Goal: Transaction & Acquisition: Purchase product/service

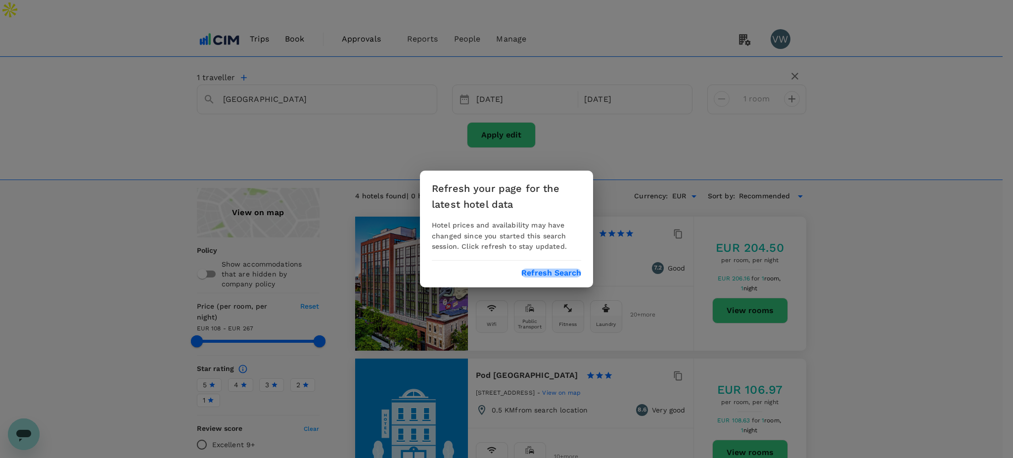
click at [527, 269] on button "Refresh Search" at bounding box center [551, 273] width 60 height 9
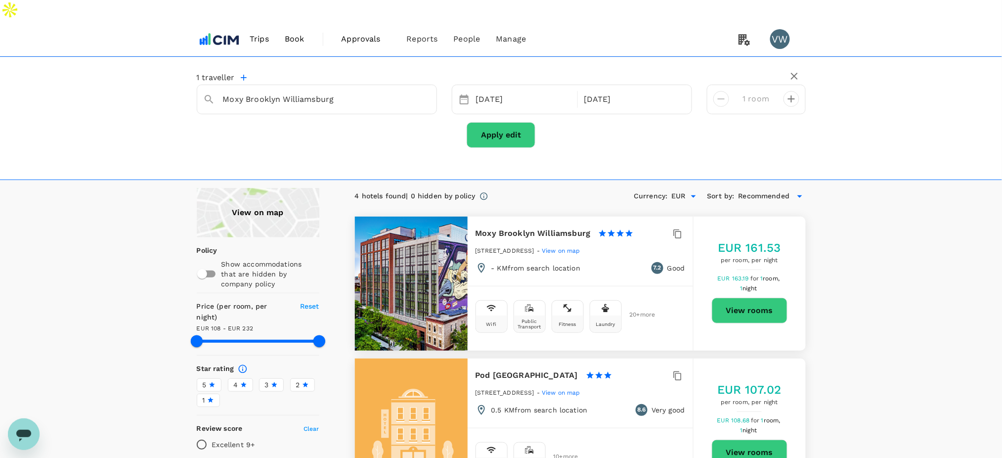
type input "231.17"
click at [301, 33] on span "Book" at bounding box center [295, 39] width 20 height 12
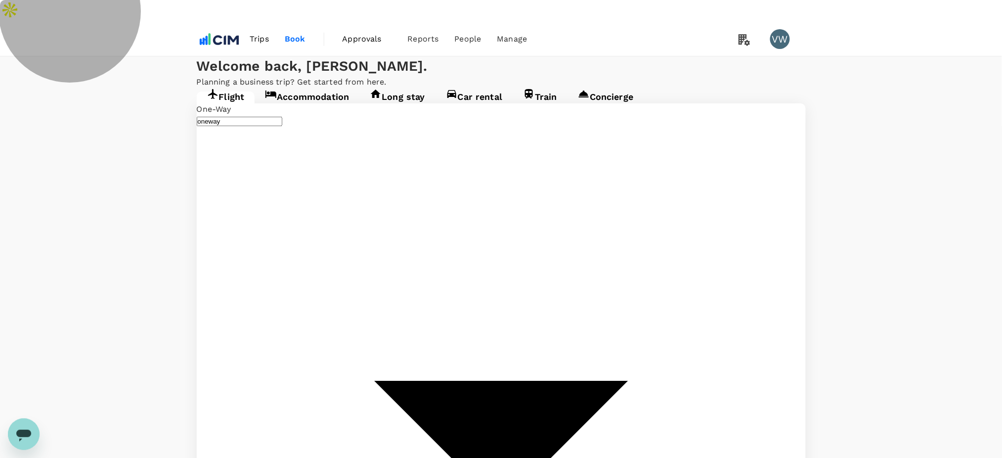
click at [326, 109] on link "Accommodation" at bounding box center [307, 100] width 105 height 18
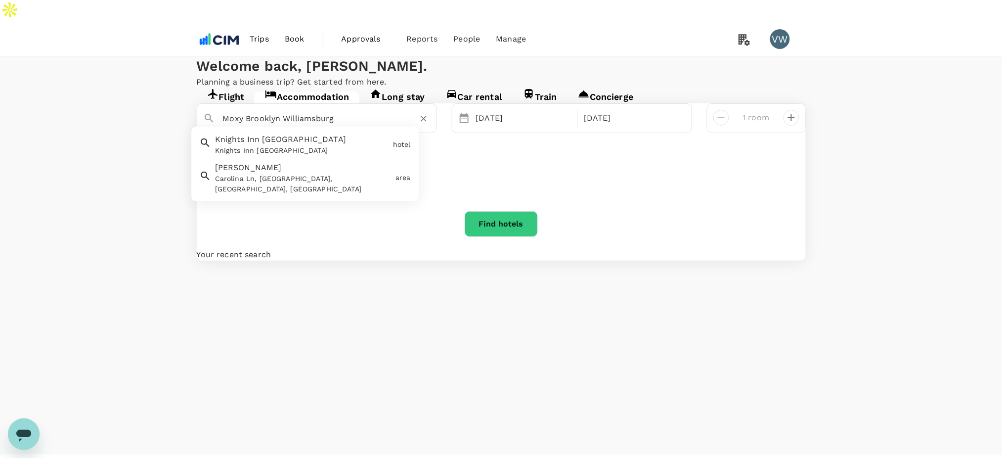
drag, startPoint x: 267, startPoint y: 158, endPoint x: 424, endPoint y: 155, distance: 157.3
click at [424, 127] on div "Moxy Brooklyn Williamsburg" at bounding box center [327, 119] width 208 height 16
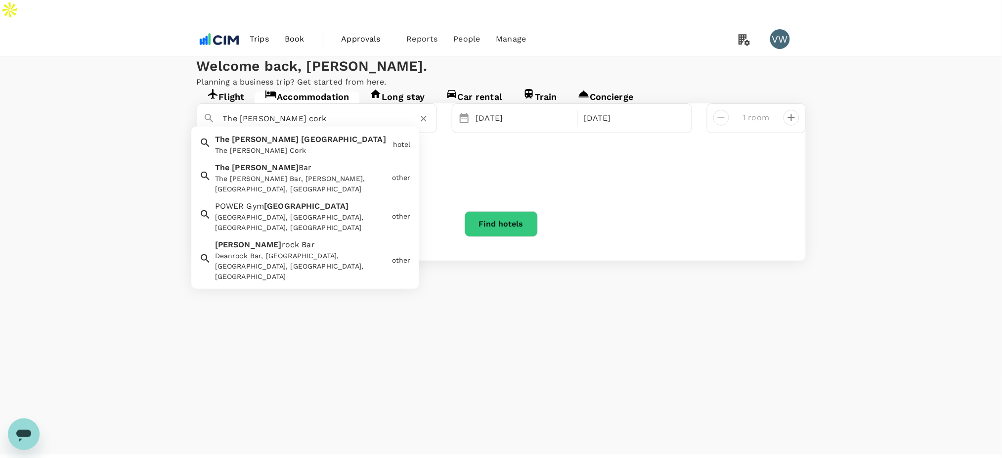
click at [336, 156] on div "The Dean Cork" at bounding box center [302, 150] width 174 height 10
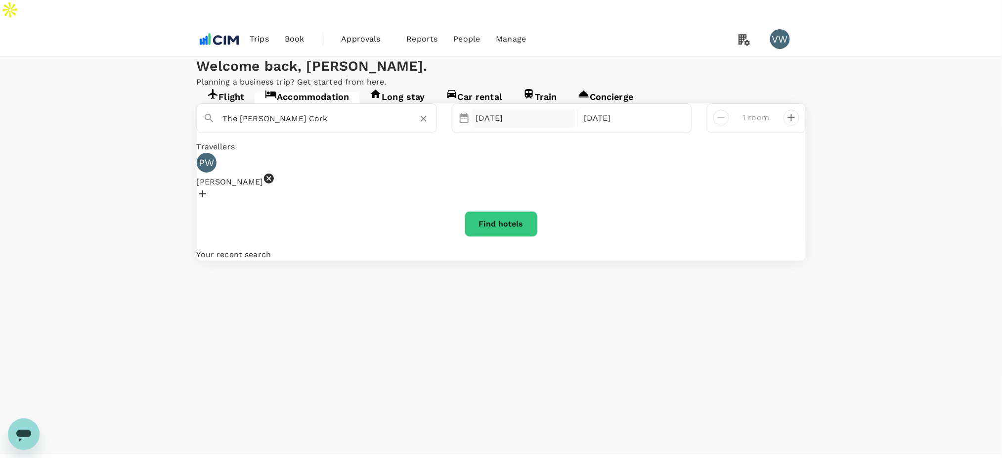
type input "The Dean Cork"
click at [488, 128] on div "[DATE]" at bounding box center [524, 118] width 104 height 20
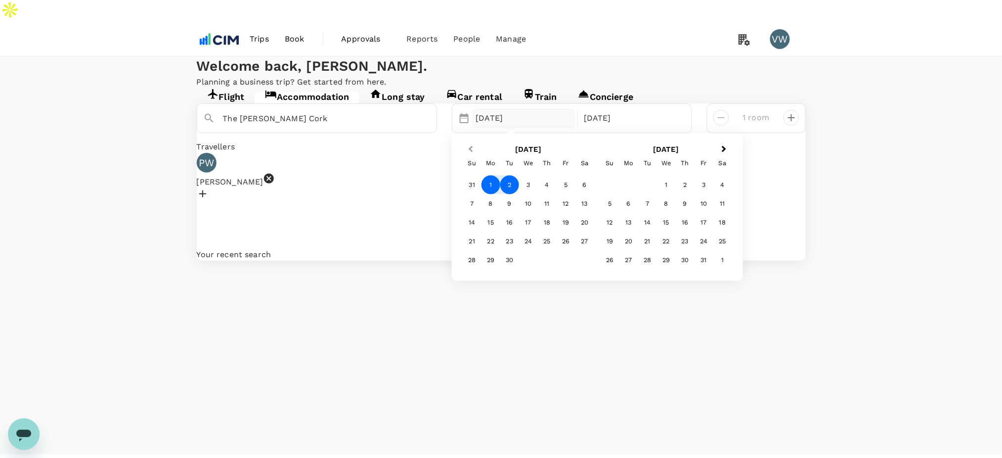
click at [471, 158] on button "Previous Month" at bounding box center [470, 150] width 16 height 16
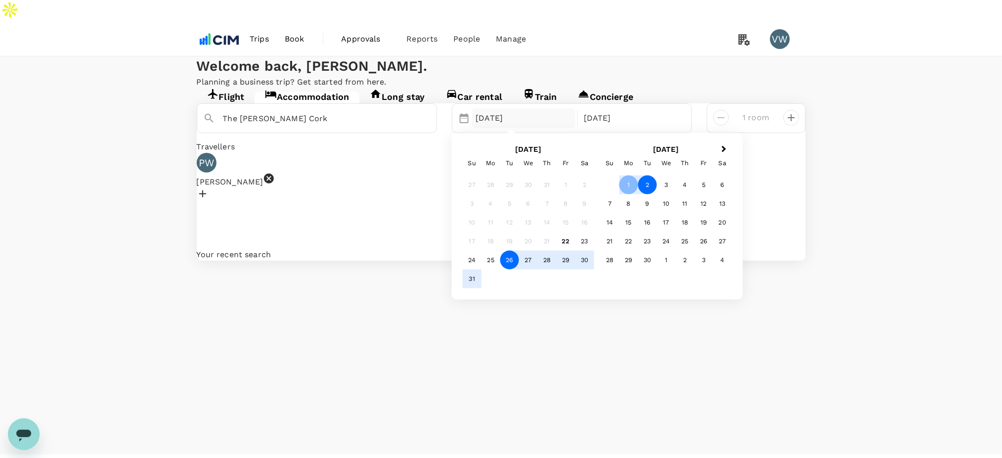
click at [511, 270] on div "26" at bounding box center [509, 260] width 19 height 19
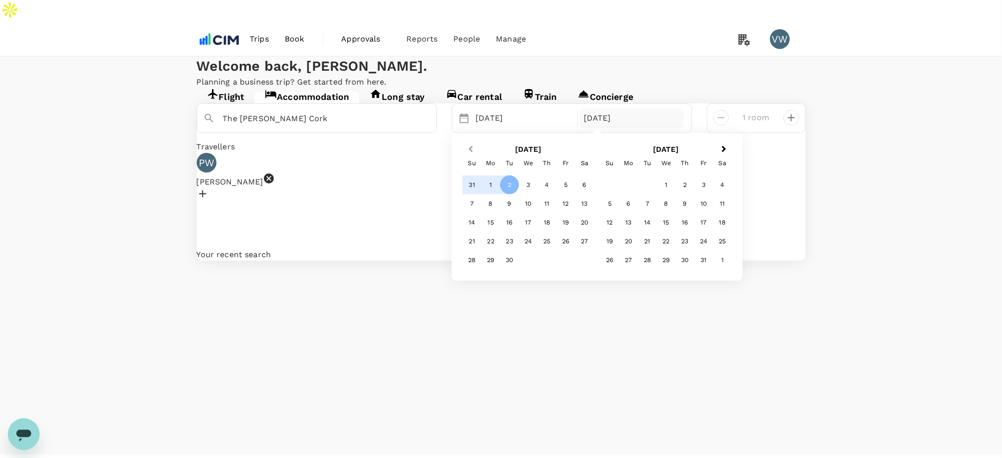
click at [467, 158] on button "Previous Month" at bounding box center [470, 150] width 16 height 16
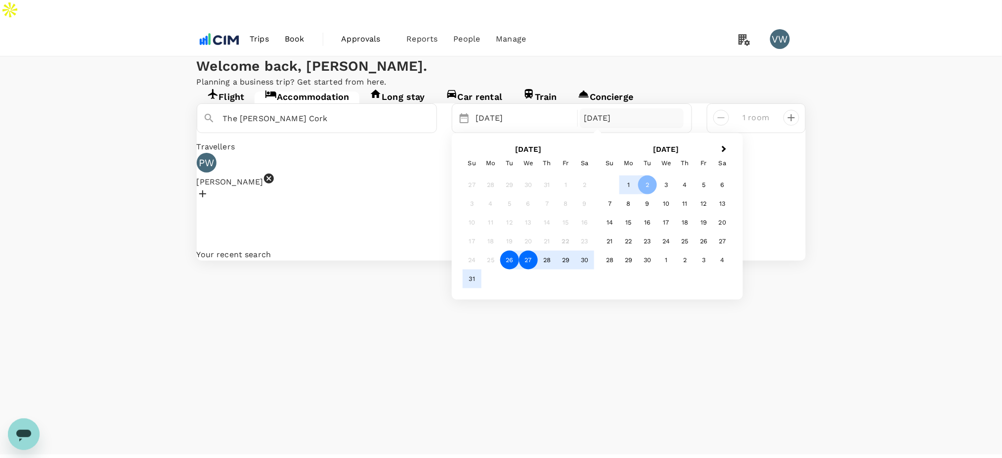
click at [534, 270] on div "27" at bounding box center [528, 260] width 19 height 19
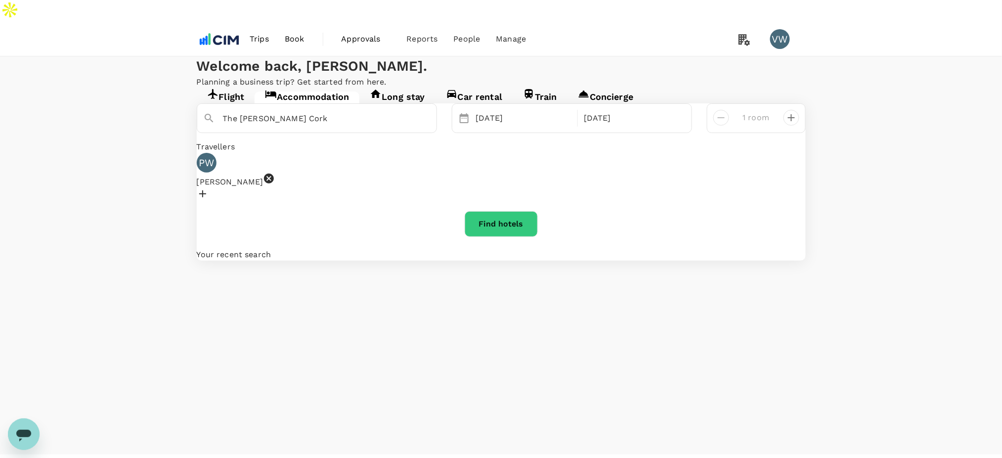
click at [274, 183] on icon at bounding box center [269, 179] width 10 height 10
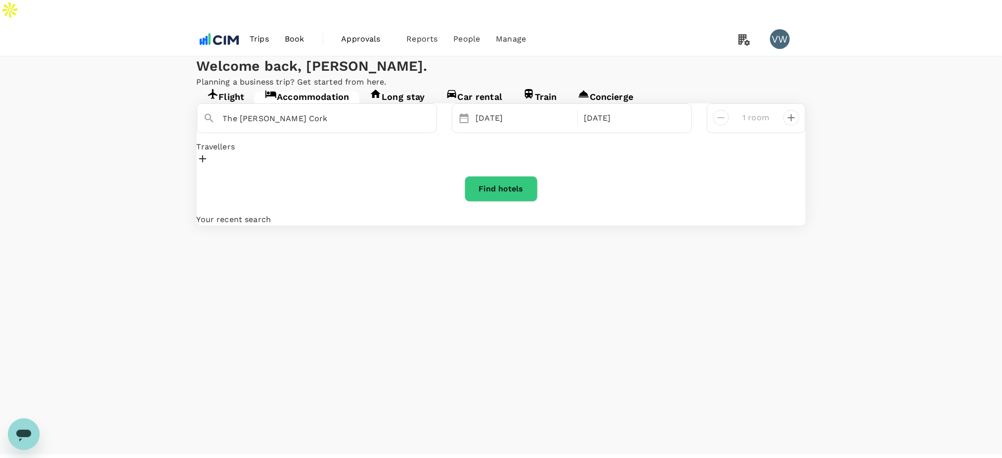
click at [258, 168] on div at bounding box center [501, 160] width 609 height 15
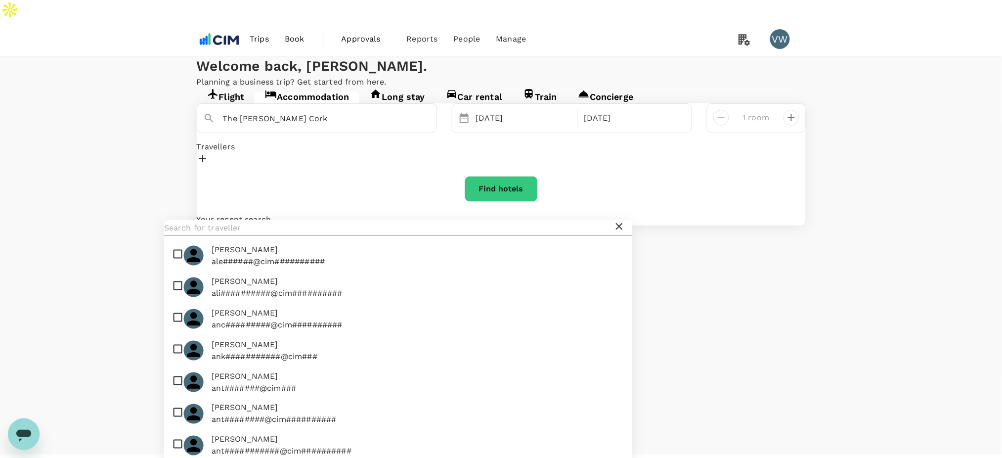
click at [248, 236] on input "text" at bounding box center [389, 228] width 450 height 16
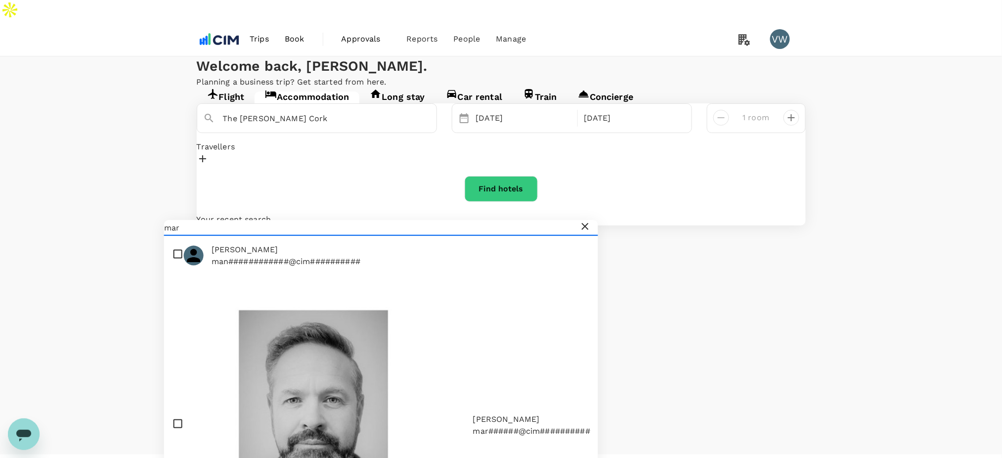
type input "mar"
click at [177, 313] on input "checkbox" at bounding box center [381, 426] width 434 height 308
checkbox input "true"
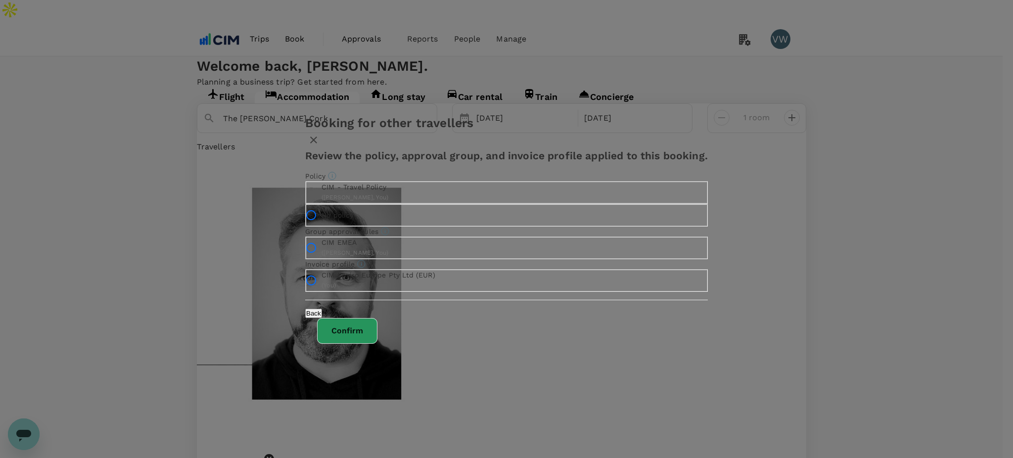
click at [377, 344] on button "Confirm" at bounding box center [347, 331] width 60 height 26
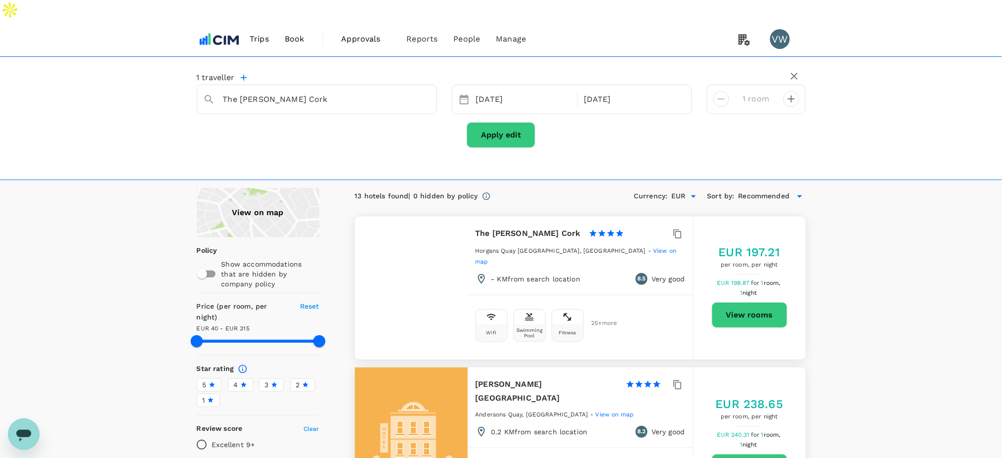
click at [725, 302] on button "View rooms" at bounding box center [750, 315] width 76 height 26
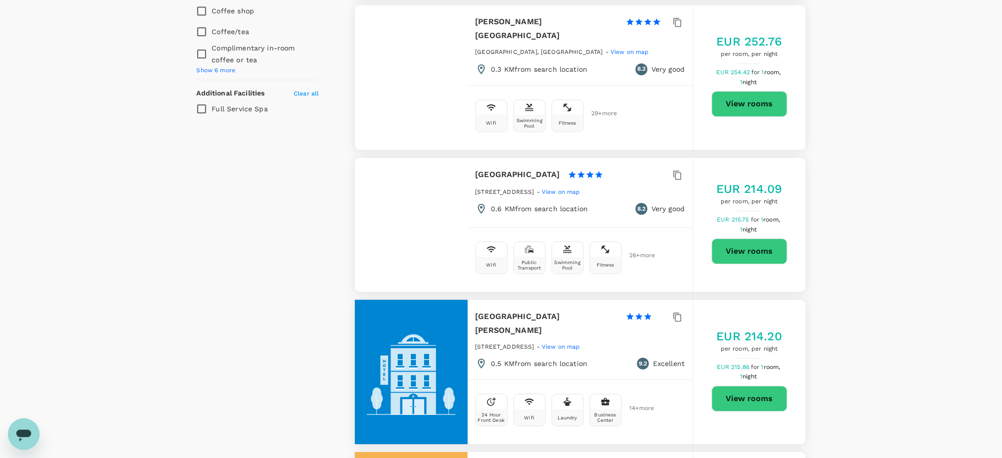
scroll to position [857, 0]
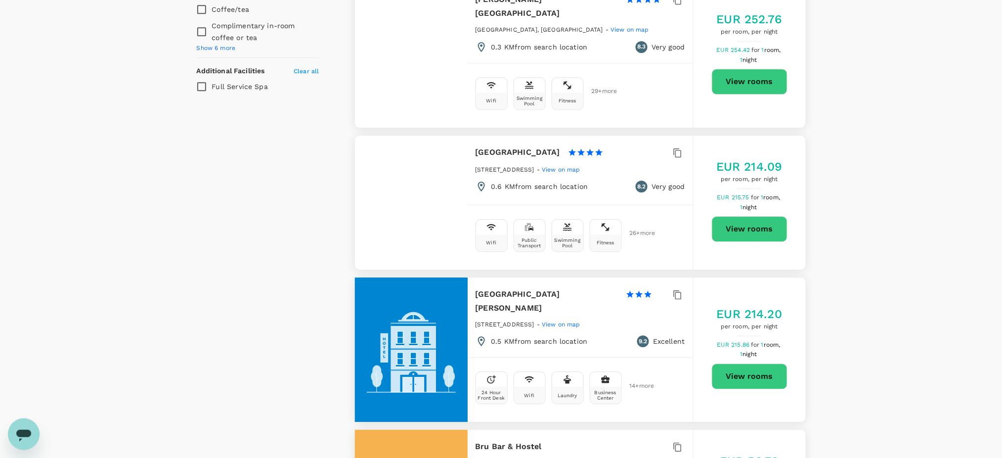
click at [724, 216] on button "View rooms" at bounding box center [750, 229] width 76 height 26
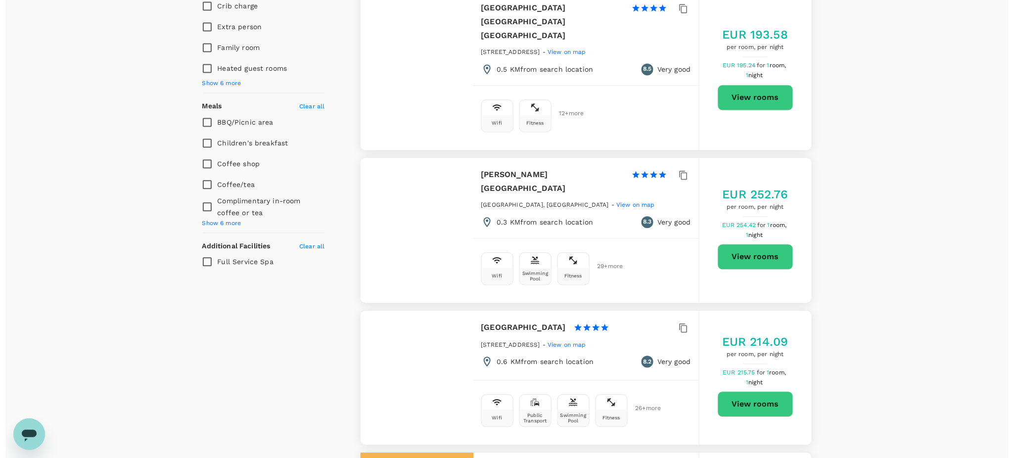
scroll to position [659, 0]
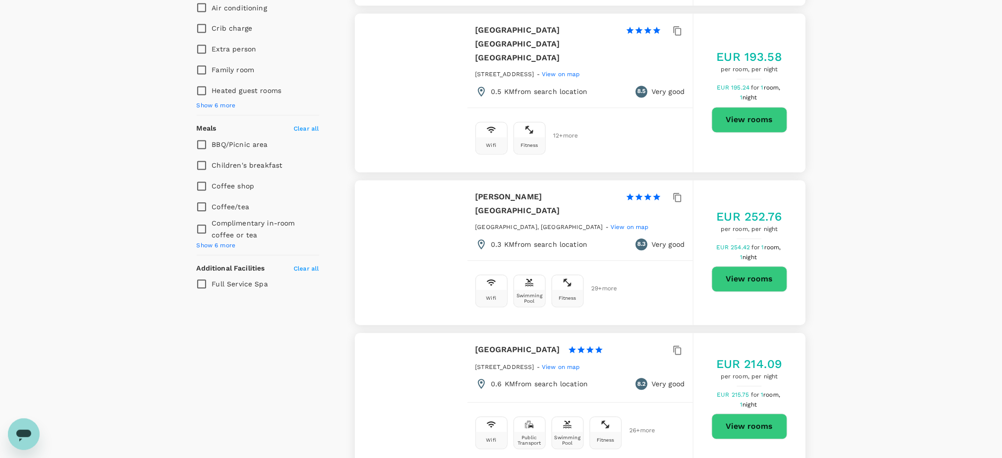
type input "314.74"
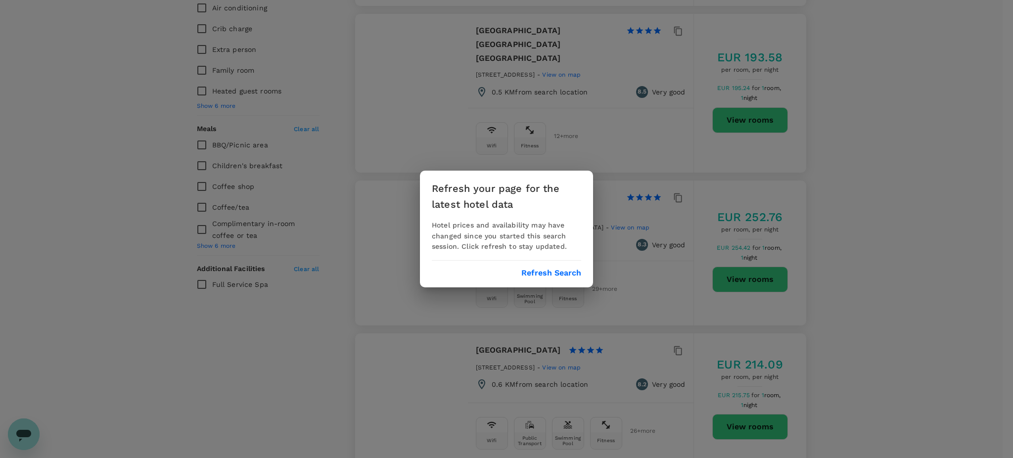
click at [526, 269] on button "Refresh Search" at bounding box center [551, 273] width 60 height 9
click at [564, 275] on button "Refresh Search" at bounding box center [551, 273] width 60 height 9
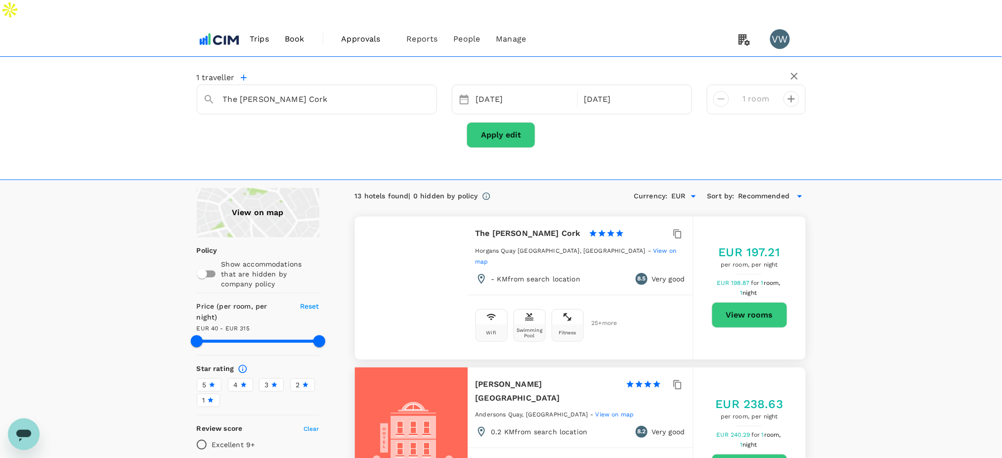
type input "314.74"
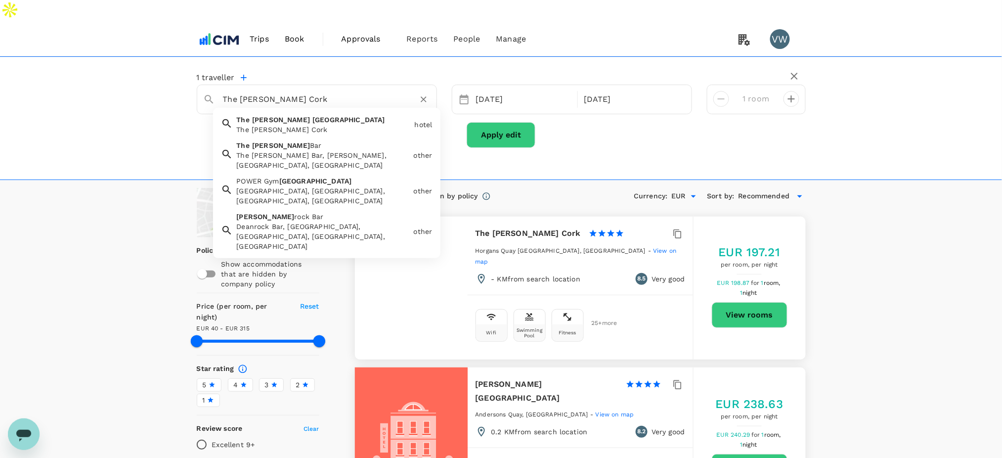
drag, startPoint x: 257, startPoint y: 82, endPoint x: 175, endPoint y: 86, distance: 82.2
click at [175, 86] on div "1 traveller The Dean Cork The Dean Cork The Dean Cork hotel The Dean Bar The De…" at bounding box center [501, 118] width 1002 height 124
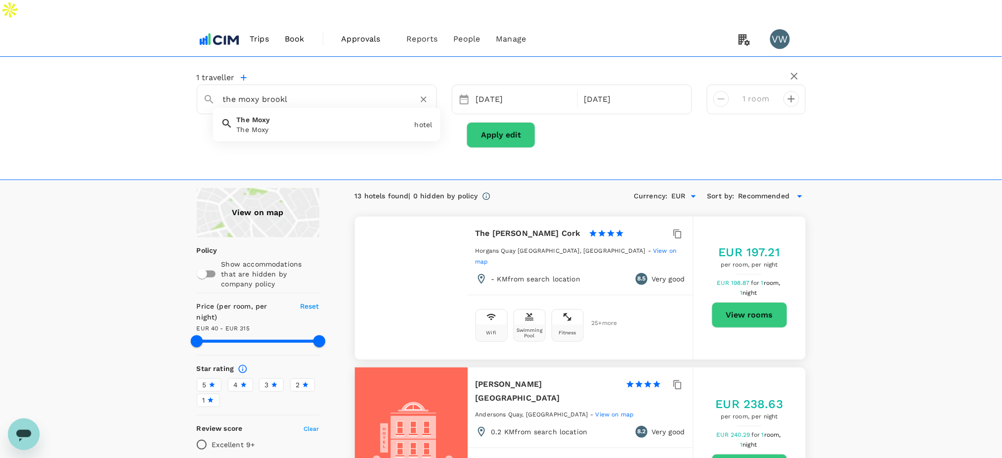
click at [280, 125] on div "The Moxy" at bounding box center [324, 130] width 174 height 10
type input "The Moxy"
click at [497, 85] on div "26 Aug 27 Aug" at bounding box center [572, 100] width 240 height 30
click at [497, 90] on div "26 Aug" at bounding box center [524, 99] width 104 height 19
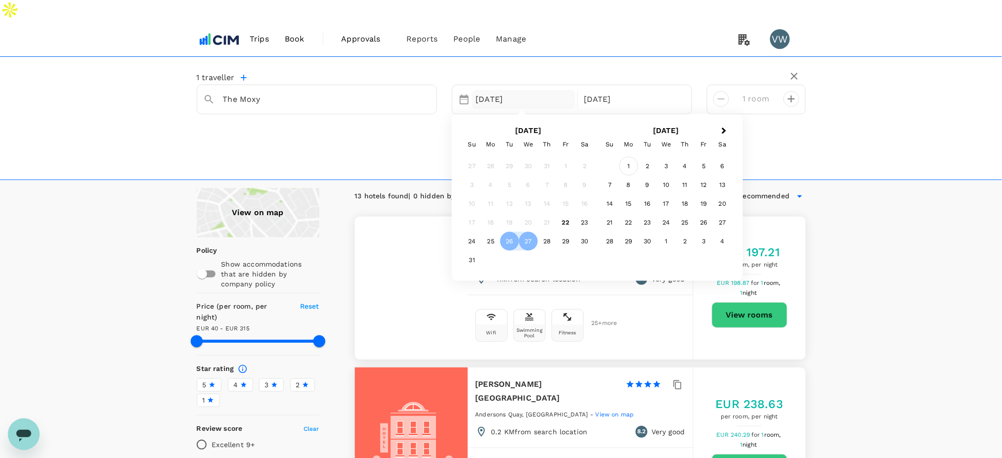
click at [631, 157] on div "1" at bounding box center [629, 166] width 19 height 19
click at [526, 157] on div "3" at bounding box center [528, 166] width 19 height 19
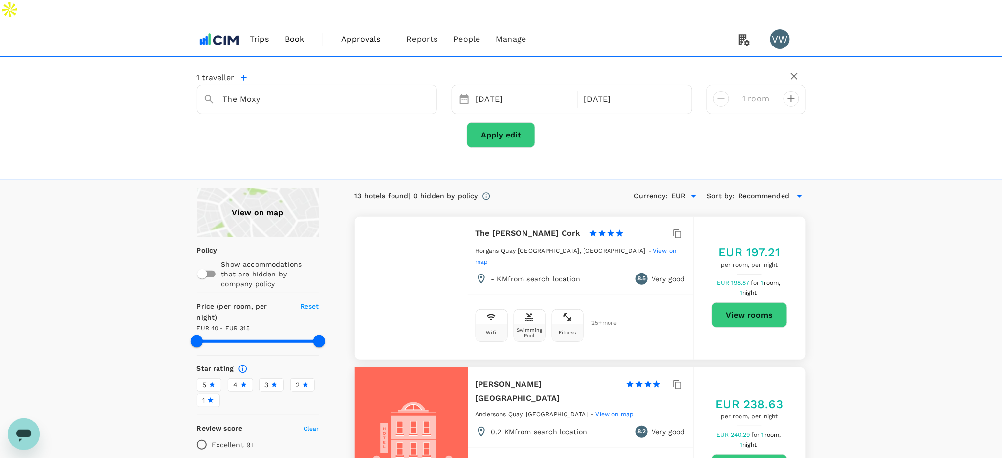
click at [503, 122] on button "Apply edit" at bounding box center [501, 135] width 69 height 26
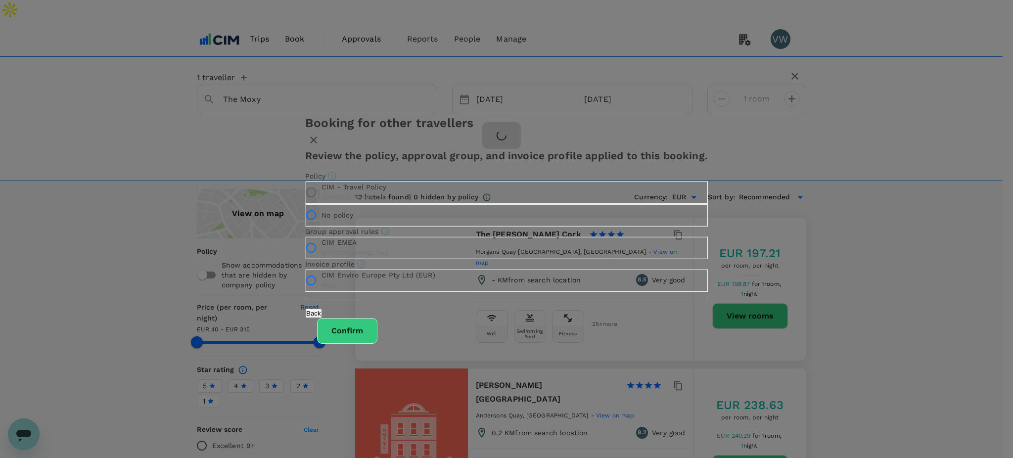
click at [377, 344] on button "Confirm" at bounding box center [347, 331] width 60 height 26
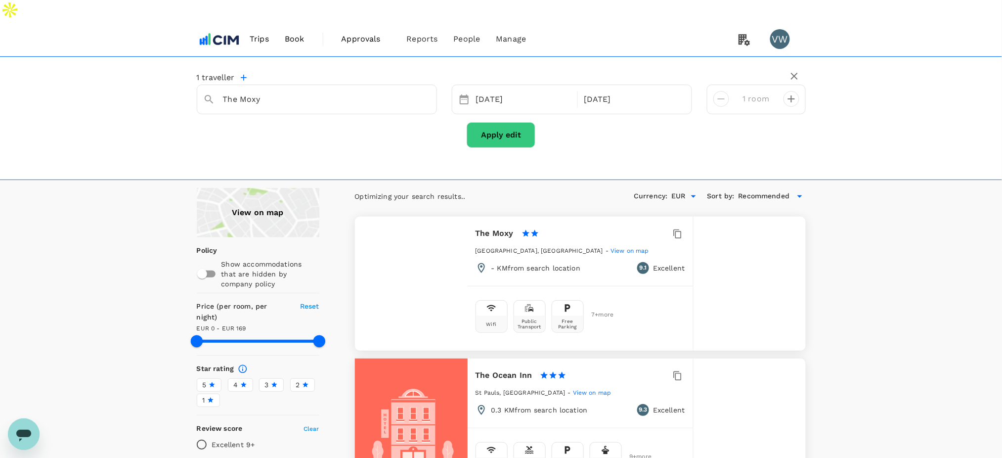
type input "236"
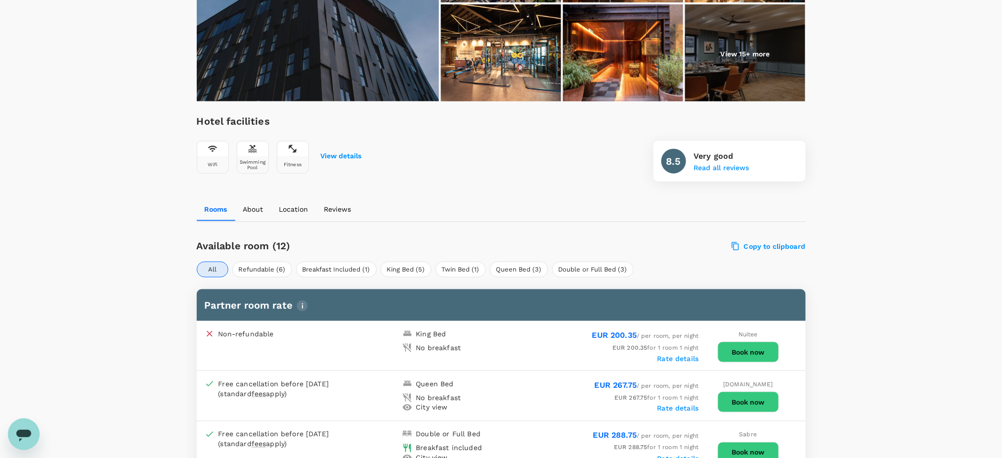
scroll to position [193, 0]
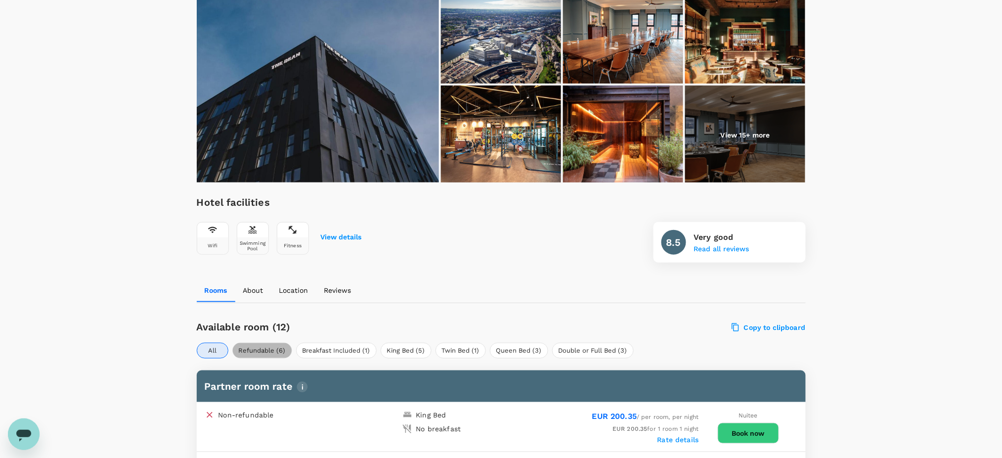
click at [267, 343] on button "Refundable (6)" at bounding box center [262, 351] width 60 height 16
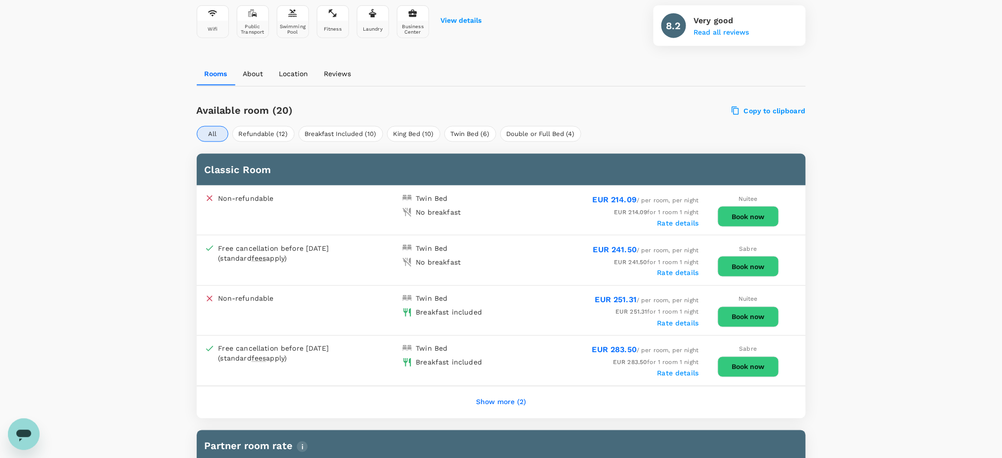
scroll to position [329, 0]
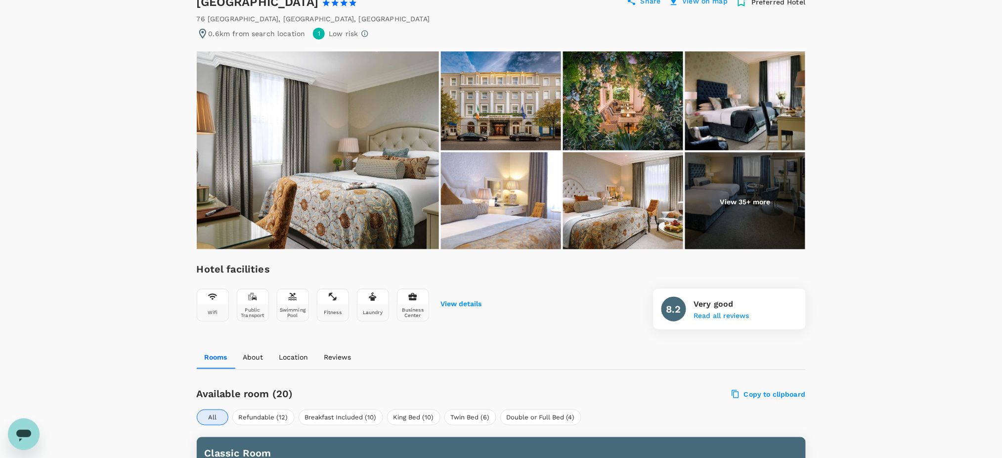
scroll to position [66, 0]
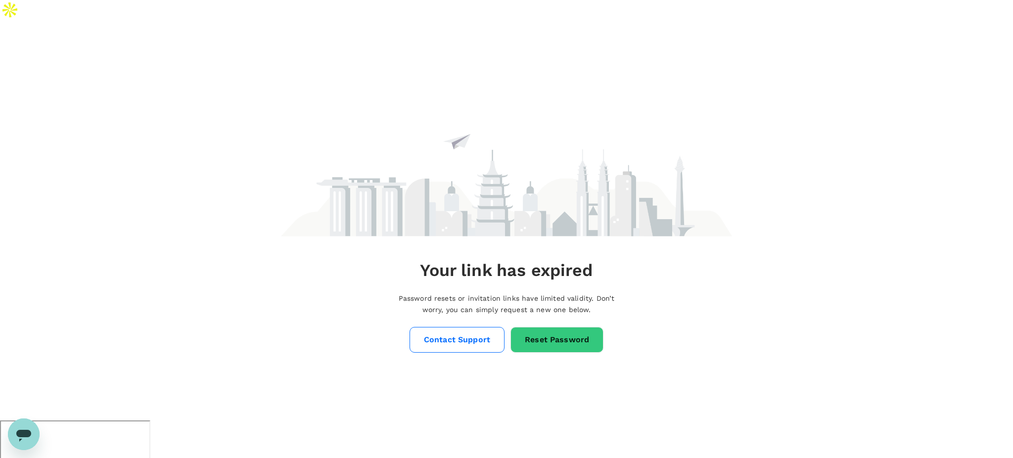
click at [515, 327] on link "Reset Password" at bounding box center [556, 340] width 93 height 26
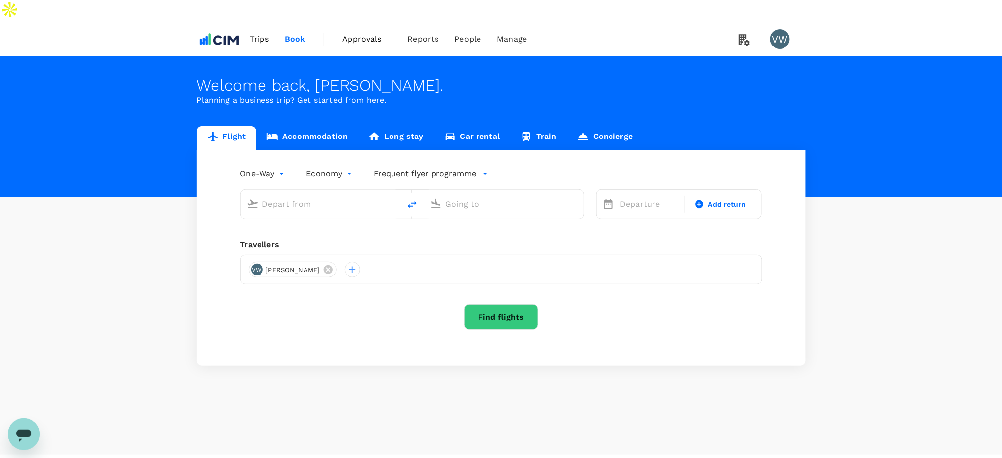
type input "London Heathrow (LHR)"
type input "Dublin (DUB)"
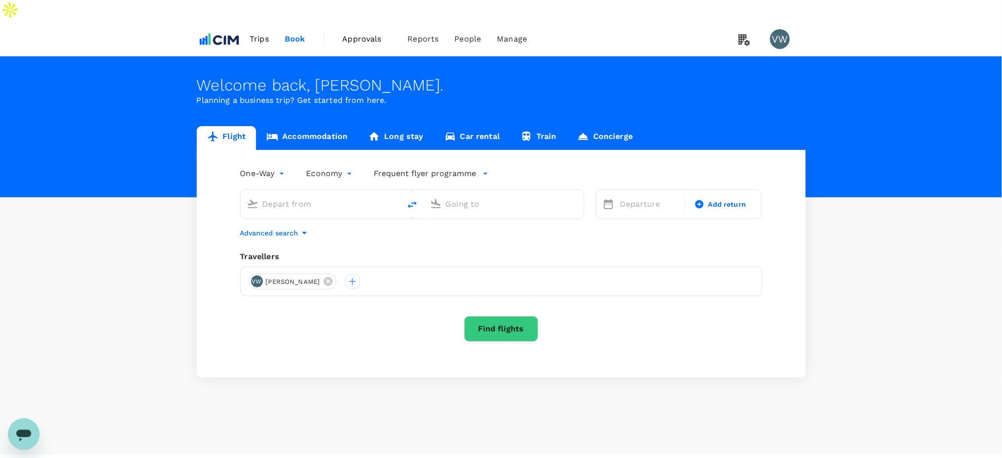
type input "London Heathrow (LHR)"
type input "Dublin (DUB)"
type input "London Heathrow (LHR)"
type input "Dublin (DUB)"
click at [281, 126] on link "Accommodation" at bounding box center [307, 138] width 102 height 24
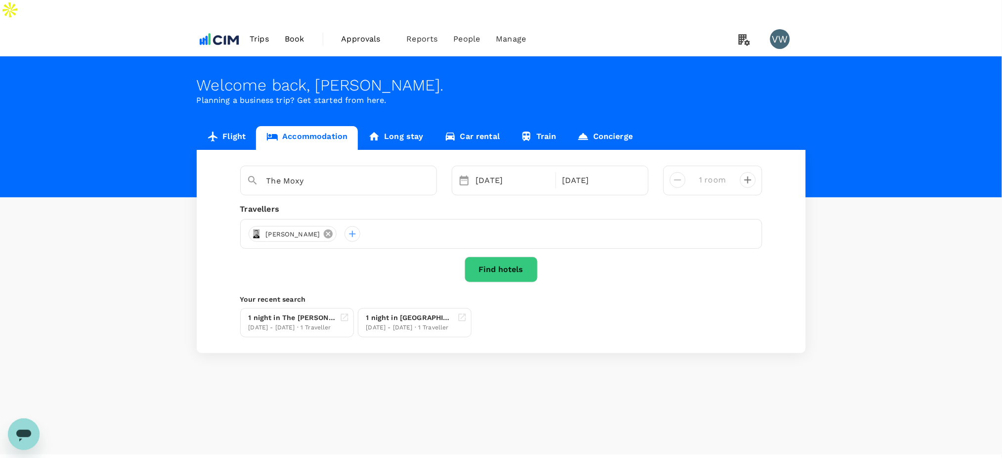
click at [324, 229] on icon at bounding box center [328, 233] width 9 height 9
click at [255, 226] on div at bounding box center [257, 234] width 16 height 16
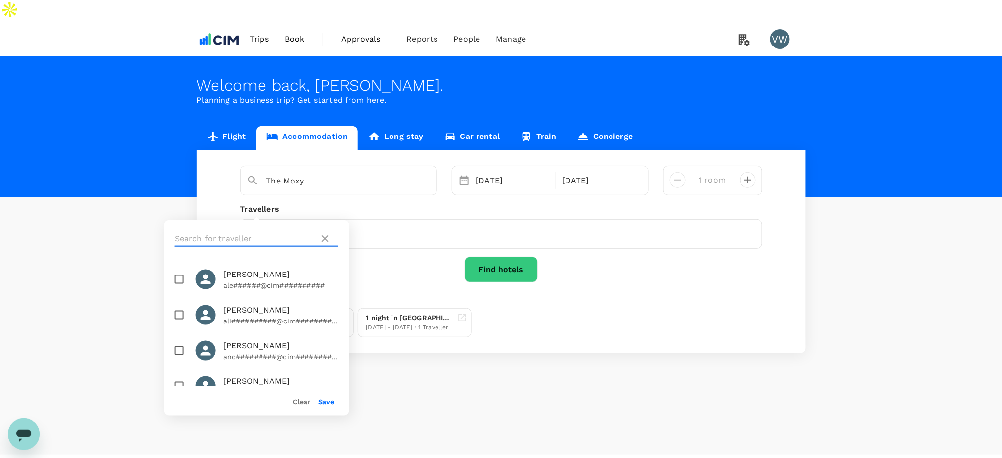
click at [272, 232] on input "text" at bounding box center [245, 239] width 140 height 16
type input "pau"
click at [180, 280] on input "checkbox" at bounding box center [179, 279] width 21 height 21
checkbox input "true"
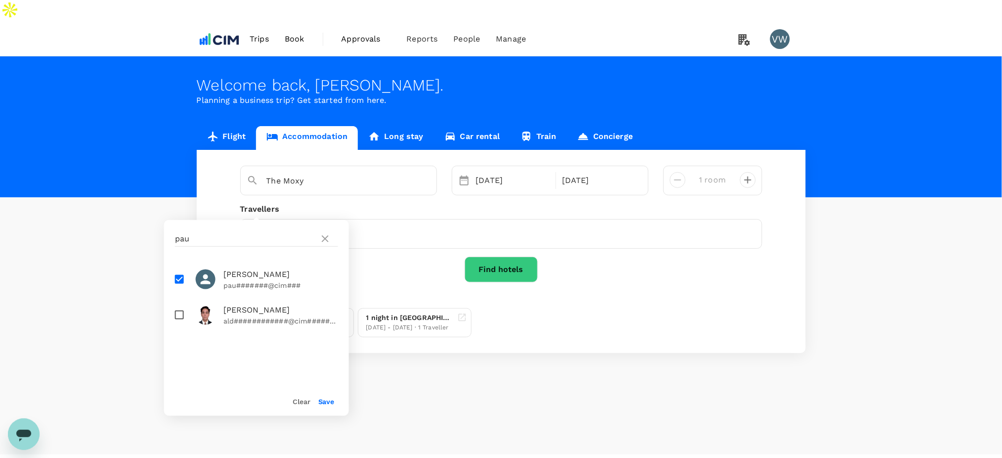
click at [321, 404] on button "Save" at bounding box center [326, 402] width 16 height 8
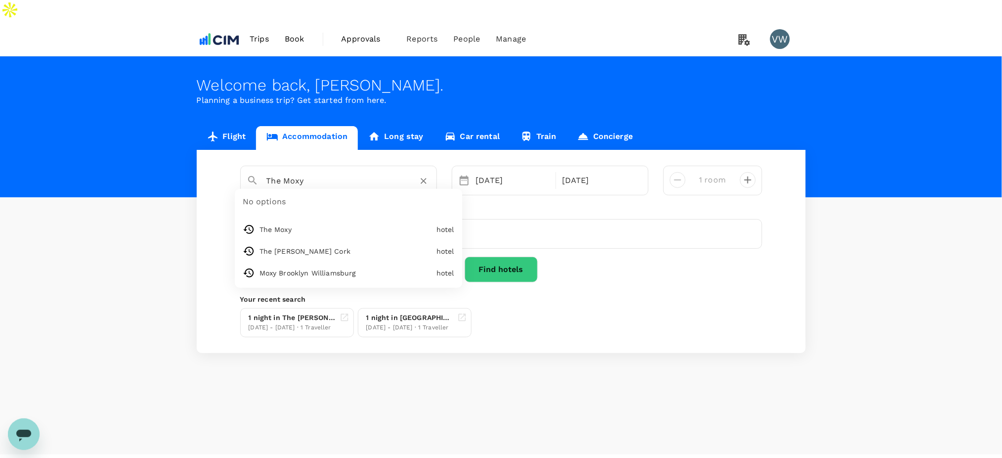
click at [315, 173] on input "The Moxy" at bounding box center [335, 180] width 136 height 15
type input "Moxy Brooklyn Williamsburg"
click at [512, 257] on button "Find hotels" at bounding box center [501, 270] width 73 height 26
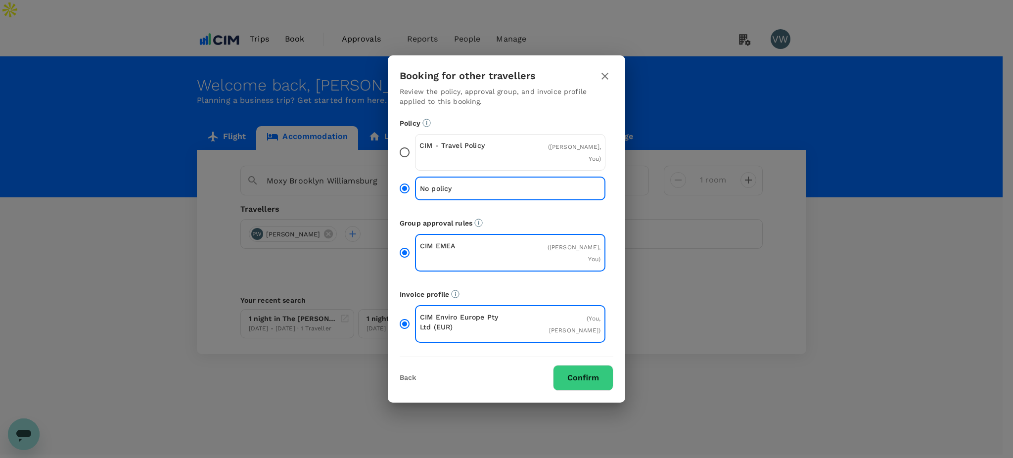
click at [568, 365] on button "Confirm" at bounding box center [583, 378] width 60 height 26
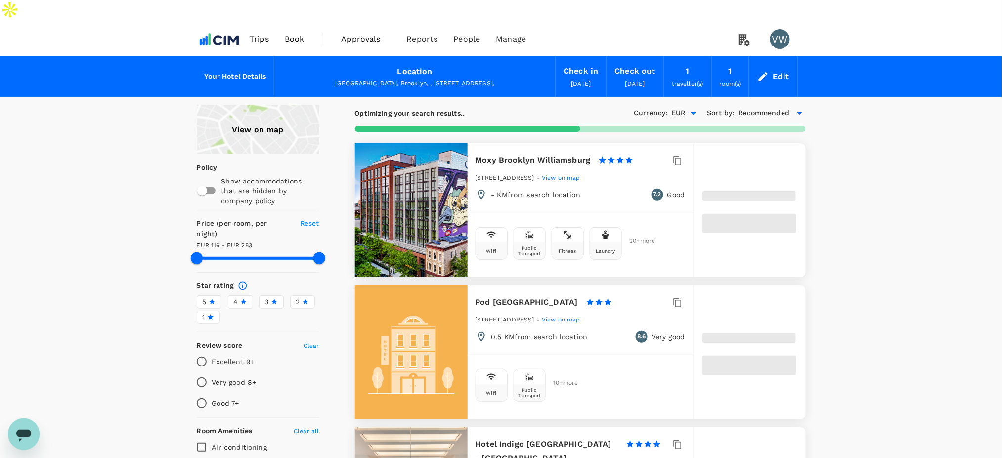
type input "282.93"
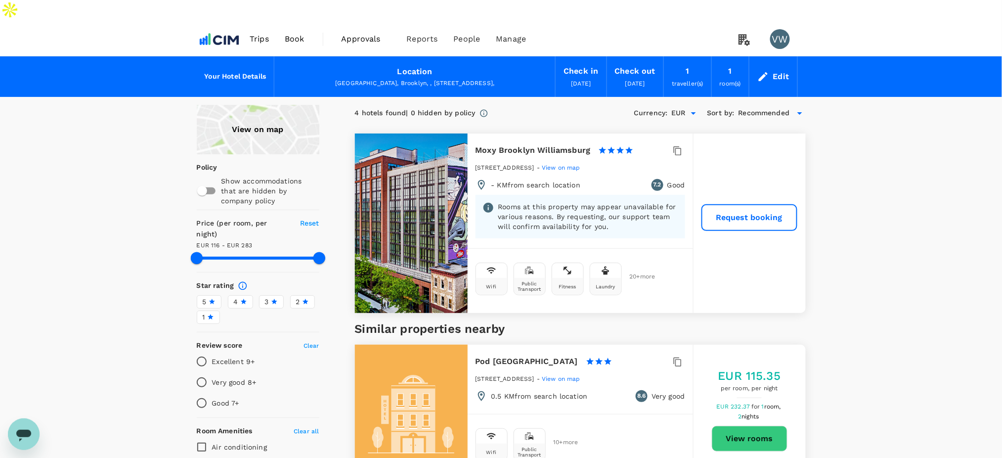
click at [780, 70] on div "Edit" at bounding box center [781, 77] width 16 height 14
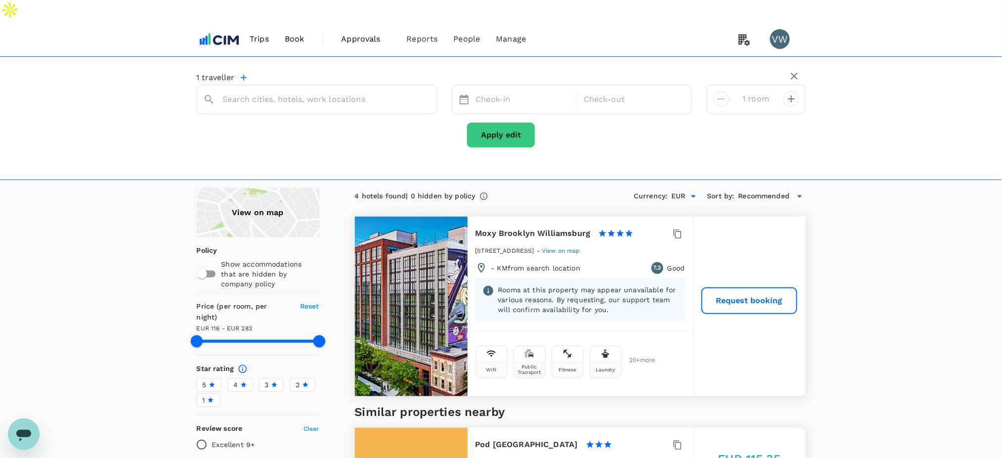
type input "Moxy Brooklyn Williamsburg"
click at [551, 90] on div "[DATE]" at bounding box center [524, 99] width 104 height 19
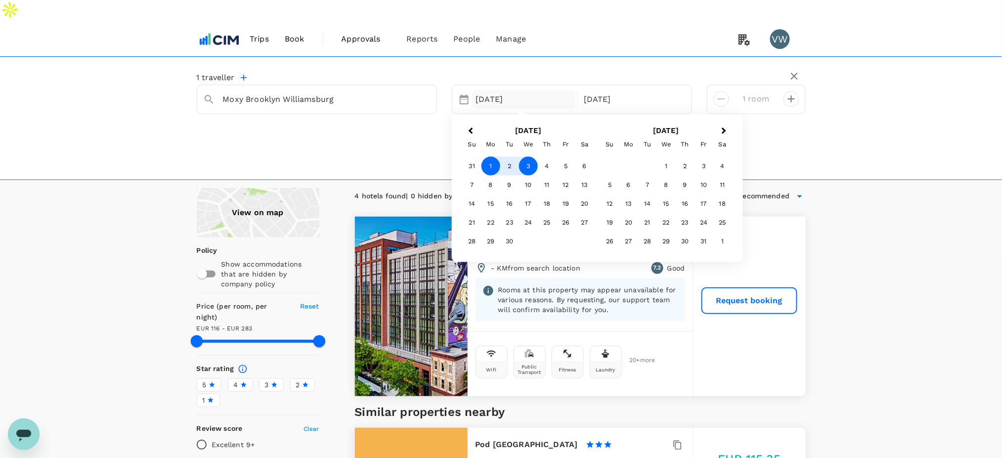
click at [491, 157] on div "1" at bounding box center [491, 166] width 19 height 19
click at [603, 90] on div "[DATE]" at bounding box center [632, 99] width 104 height 19
click at [528, 157] on div "3" at bounding box center [528, 166] width 19 height 19
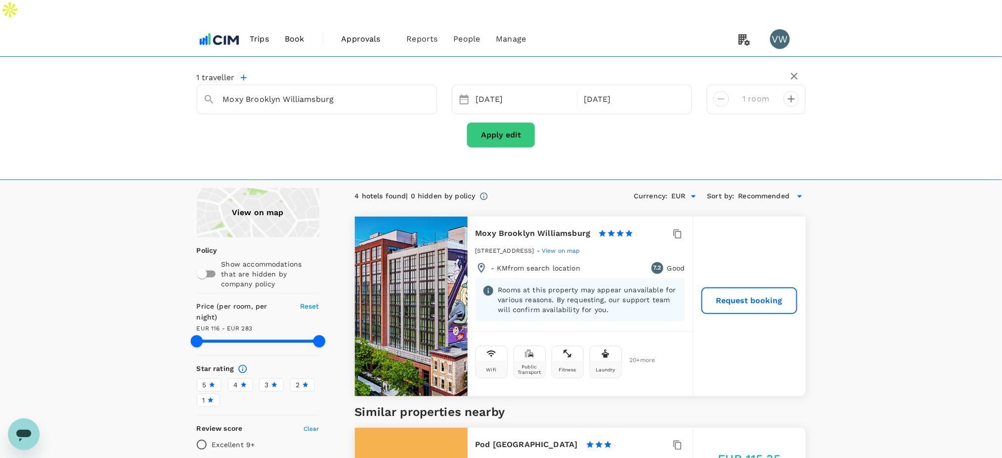
click at [526, 122] on button "Apply edit" at bounding box center [501, 135] width 69 height 26
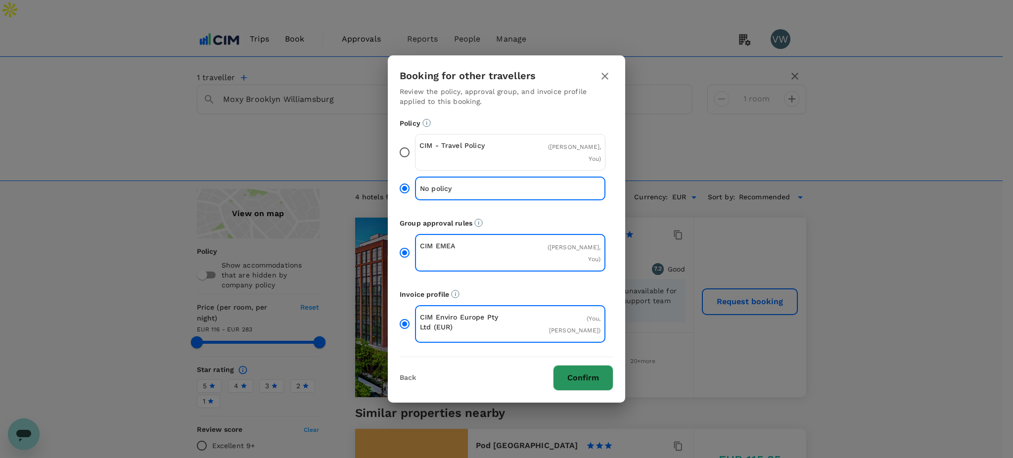
click at [596, 365] on button "Confirm" at bounding box center [583, 378] width 60 height 26
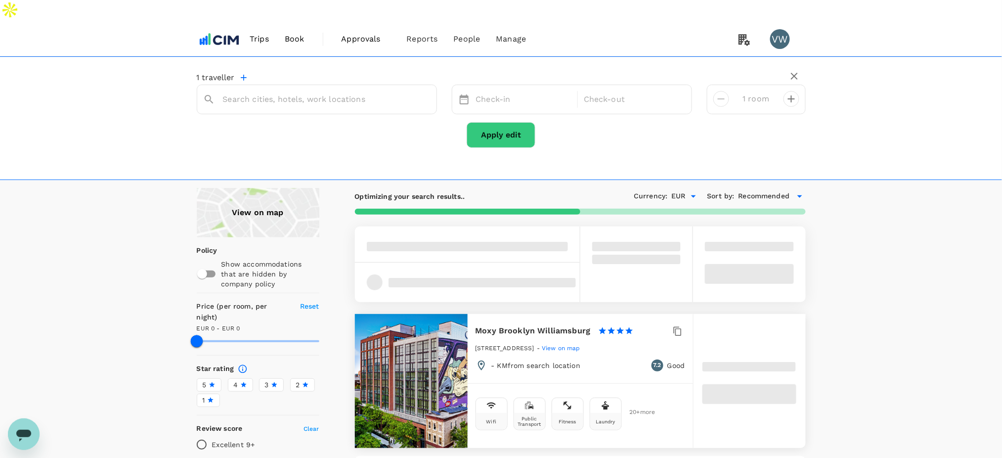
type input "Moxy Brooklyn Williamsburg"
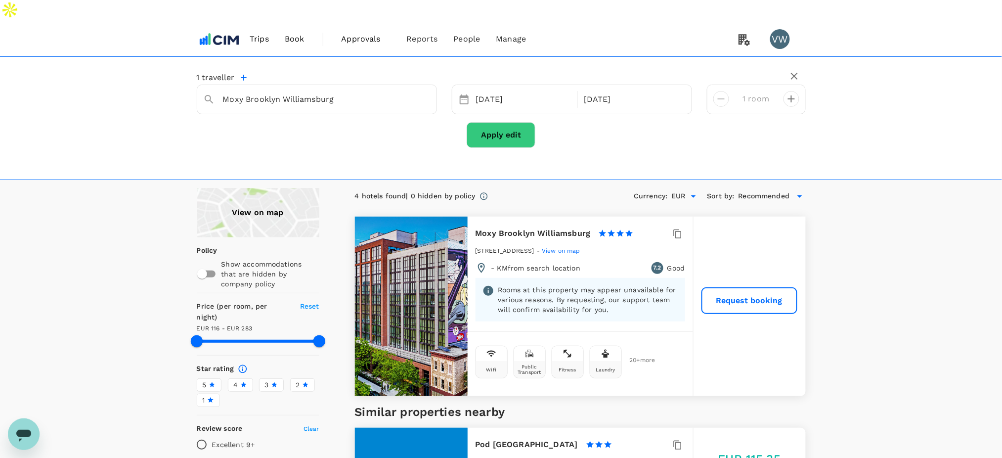
type input "282.93"
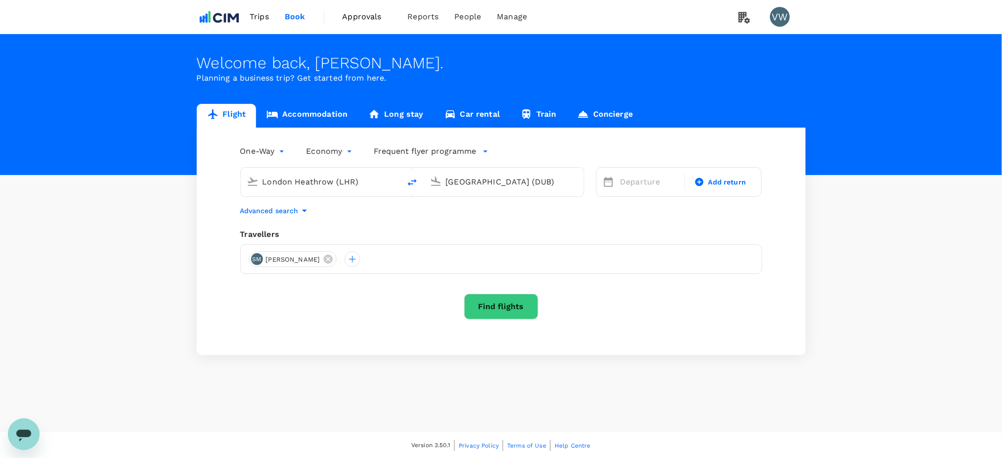
type input "London Heathrow (LHR)"
type input "[GEOGRAPHIC_DATA] (DUB)"
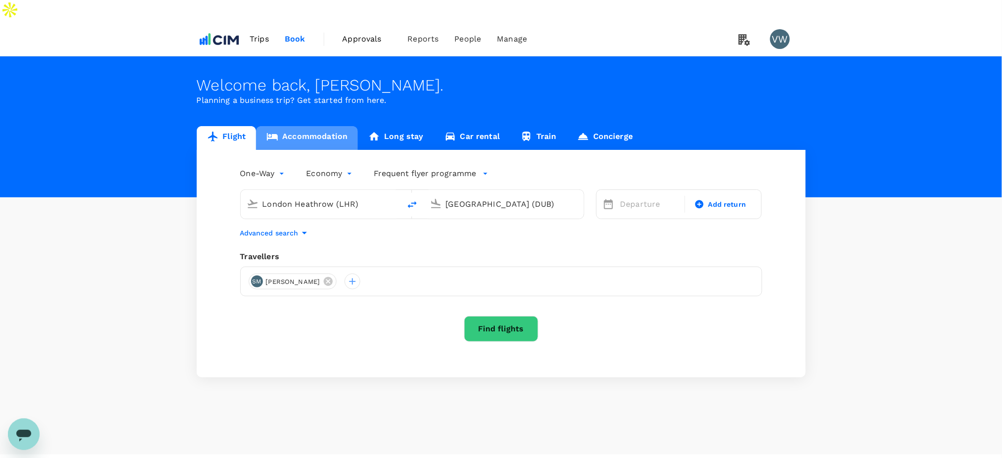
click at [318, 126] on link "Accommodation" at bounding box center [307, 138] width 102 height 24
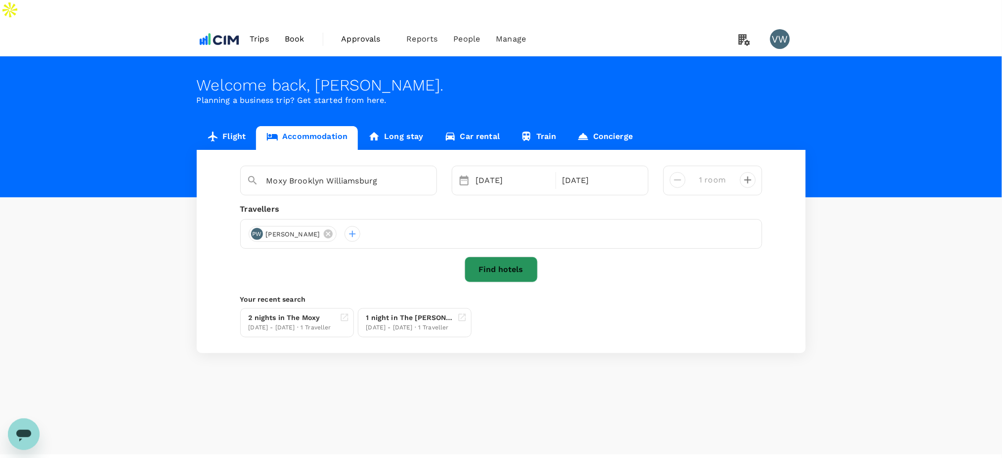
click at [498, 257] on button "Find hotels" at bounding box center [501, 270] width 73 height 26
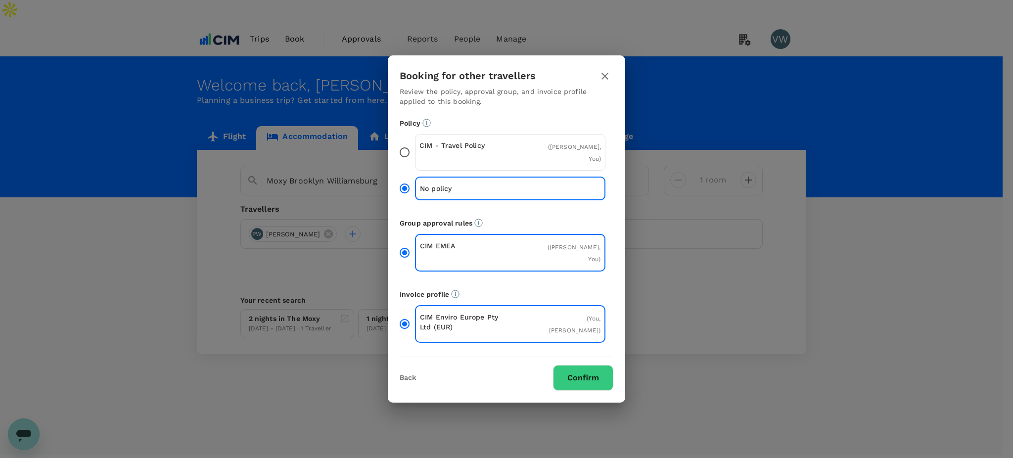
click at [594, 365] on button "Confirm" at bounding box center [583, 378] width 60 height 26
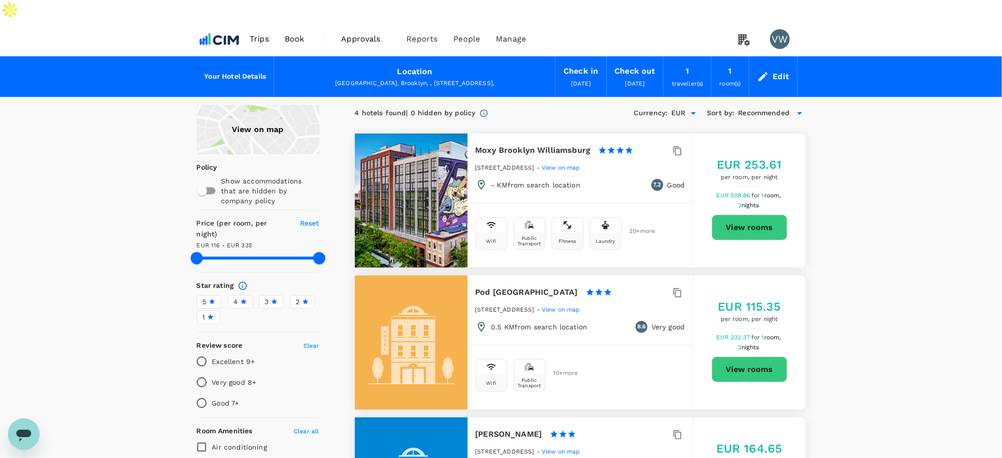
click at [728, 215] on button "View rooms" at bounding box center [750, 228] width 76 height 26
type input "333.93"
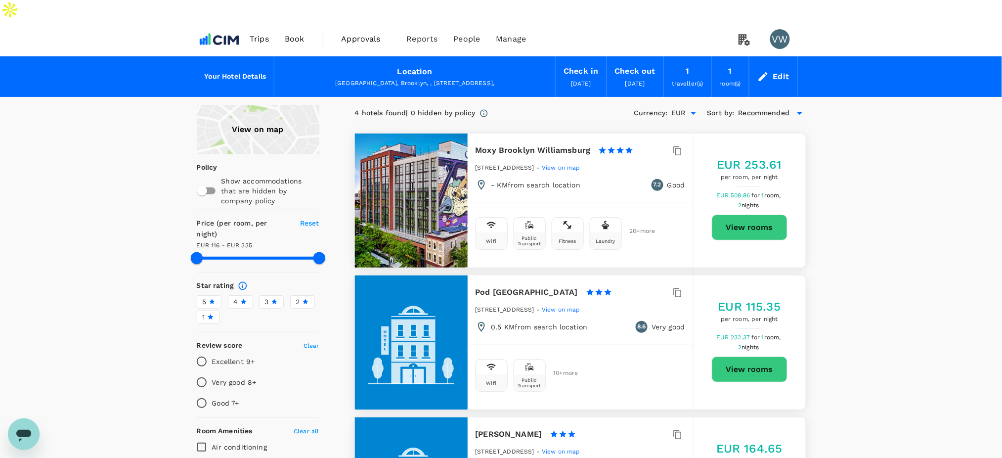
drag, startPoint x: 478, startPoint y: 145, endPoint x: 564, endPoint y: 140, distance: 86.7
click at [564, 162] on div "353 Bedford Avenue, Brooklyn - View on map" at bounding box center [581, 170] width 210 height 17
drag, startPoint x: 476, startPoint y: 146, endPoint x: 565, endPoint y: 148, distance: 89.0
click at [565, 162] on div "353 Bedford Avenue, Brooklyn - View on map" at bounding box center [581, 170] width 210 height 17
copy span "[STREET_ADDRESS]"
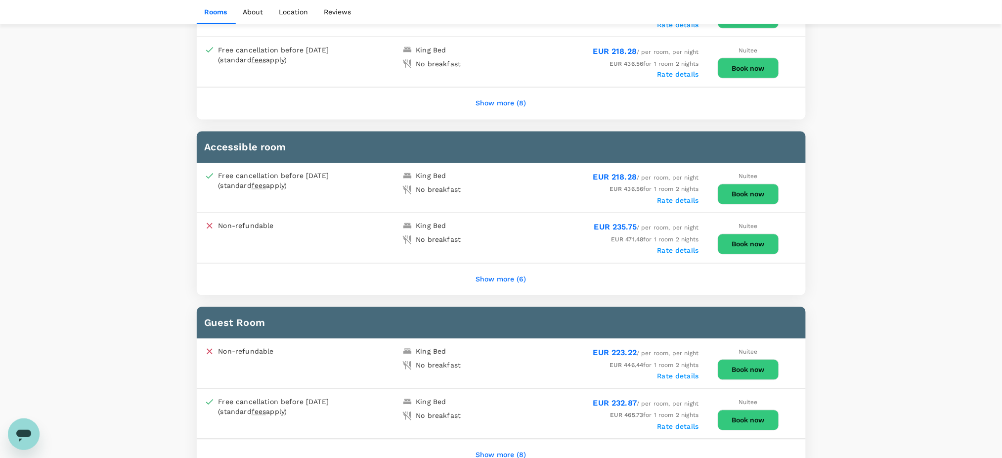
scroll to position [593, 0]
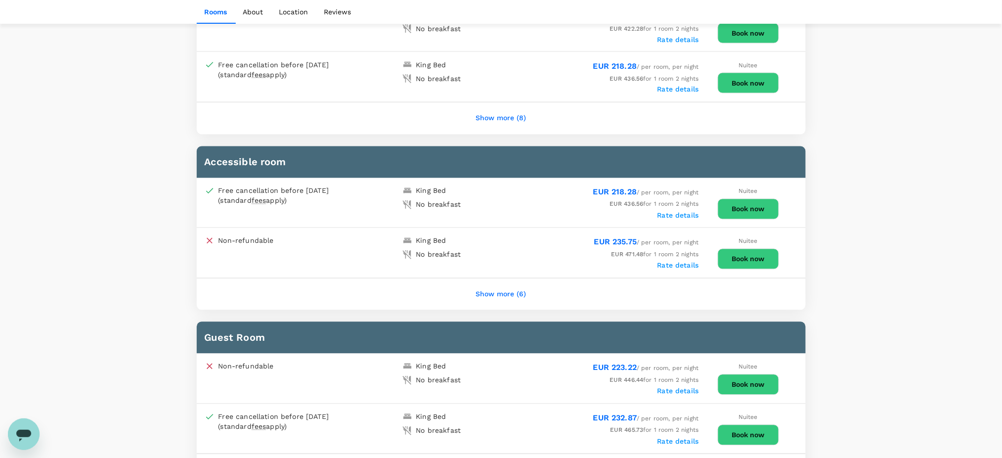
click at [486, 283] on button "Show more (6)" at bounding box center [501, 295] width 78 height 24
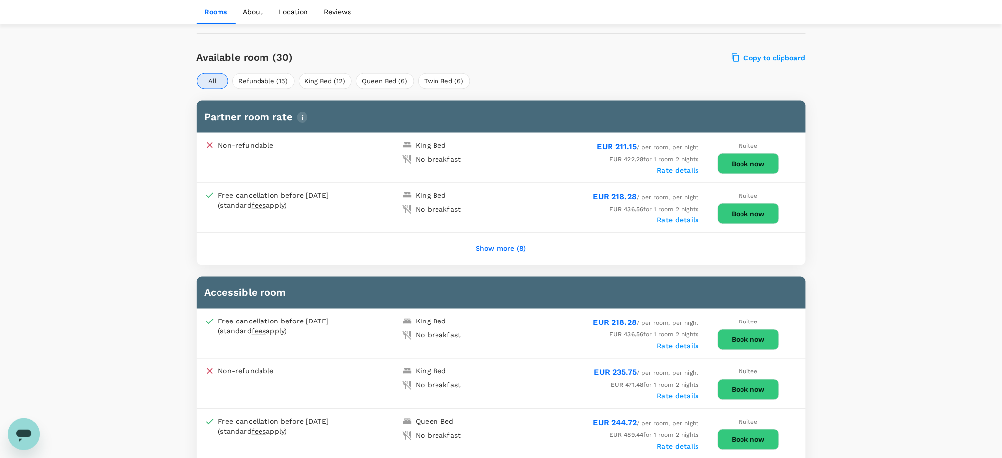
scroll to position [461, 0]
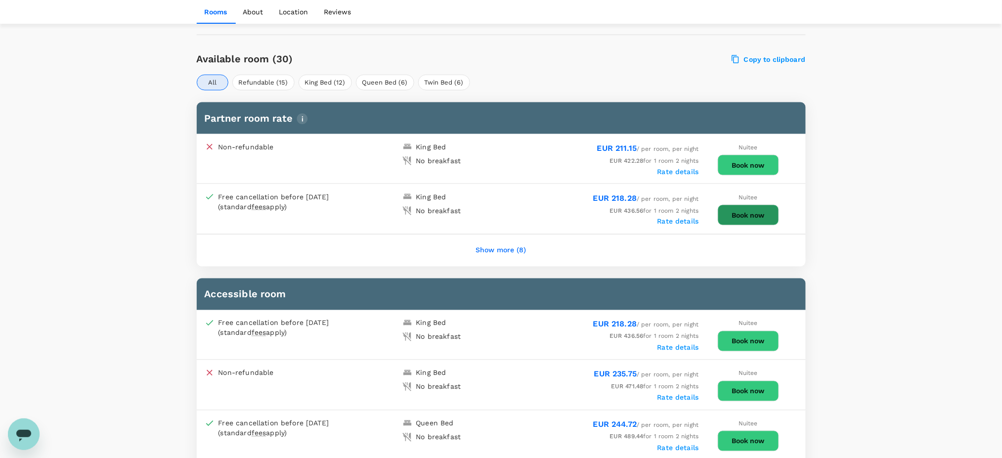
click at [732, 205] on button "Book now" at bounding box center [748, 215] width 61 height 21
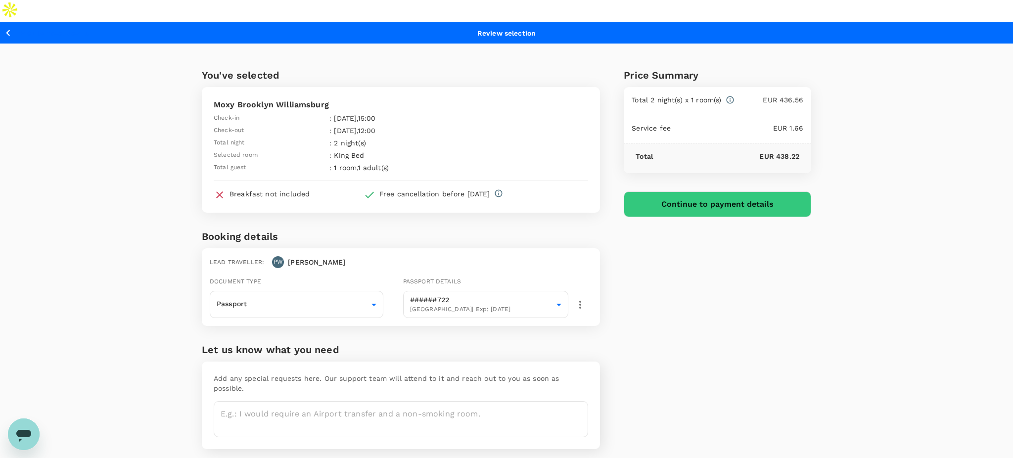
click at [669, 191] on button "Continue to payment details" at bounding box center [717, 204] width 187 height 26
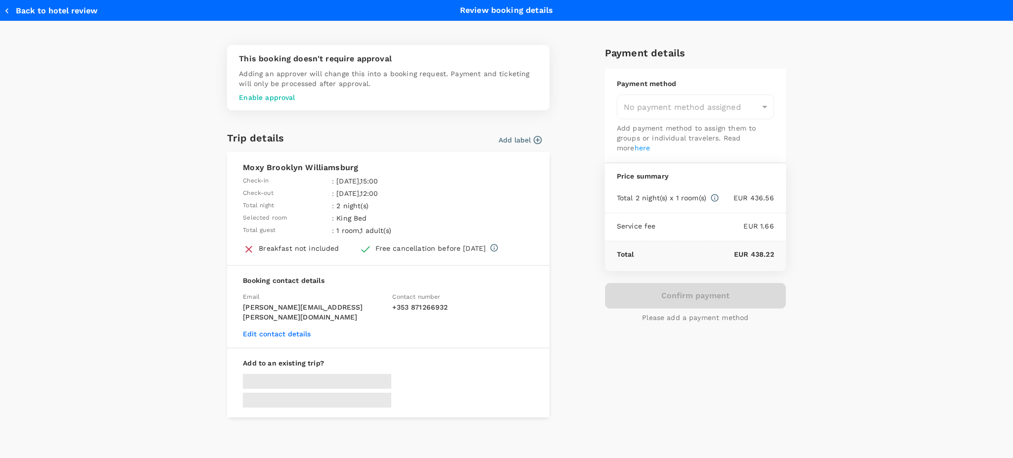
type input "9d5de3ff-3368-4803-a68f-91d504ca2e7d"
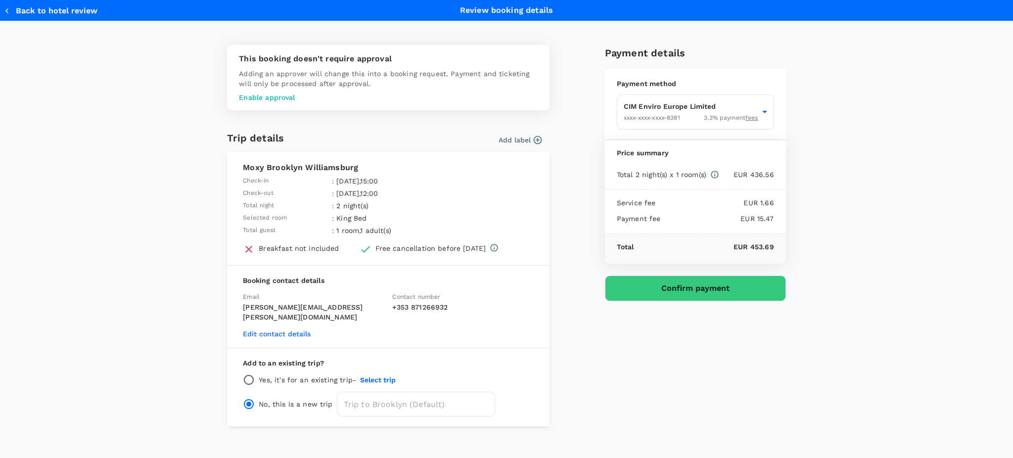
click at [510, 139] on button "Add label" at bounding box center [520, 140] width 43 height 10
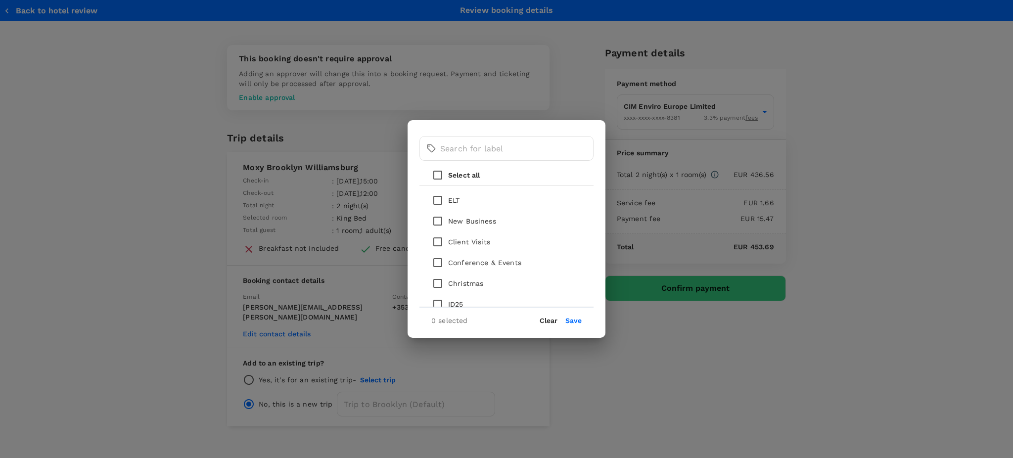
click at [435, 218] on input "checkbox" at bounding box center [437, 221] width 21 height 21
checkbox input "true"
click at [573, 323] on button "Save" at bounding box center [573, 321] width 16 height 8
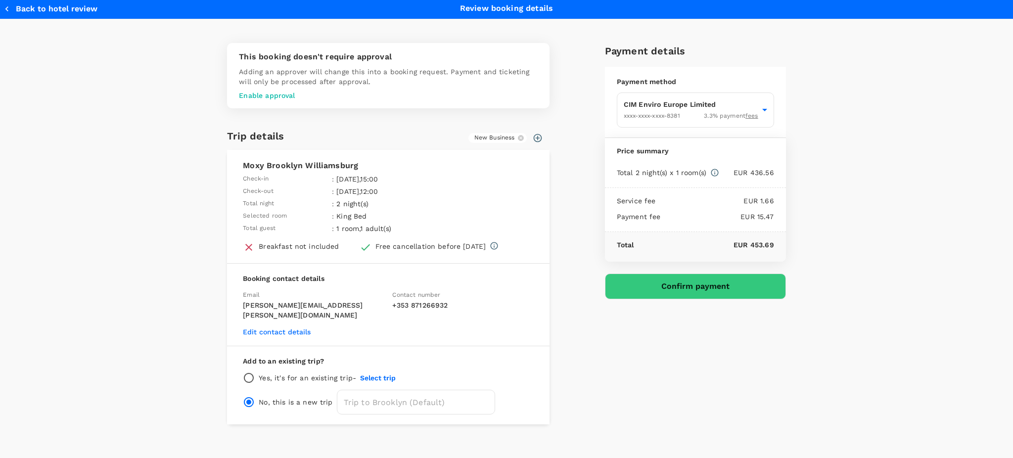
scroll to position [2, 0]
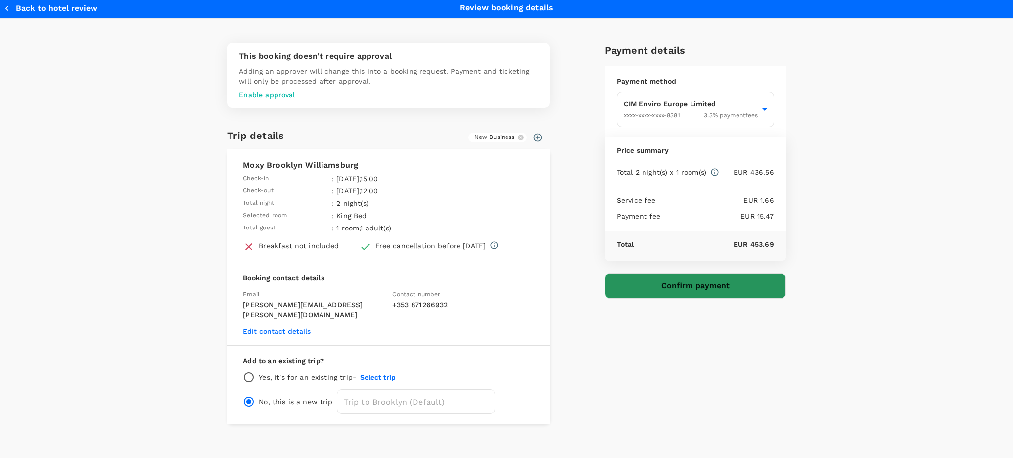
click at [683, 284] on button "Confirm payment" at bounding box center [695, 286] width 181 height 26
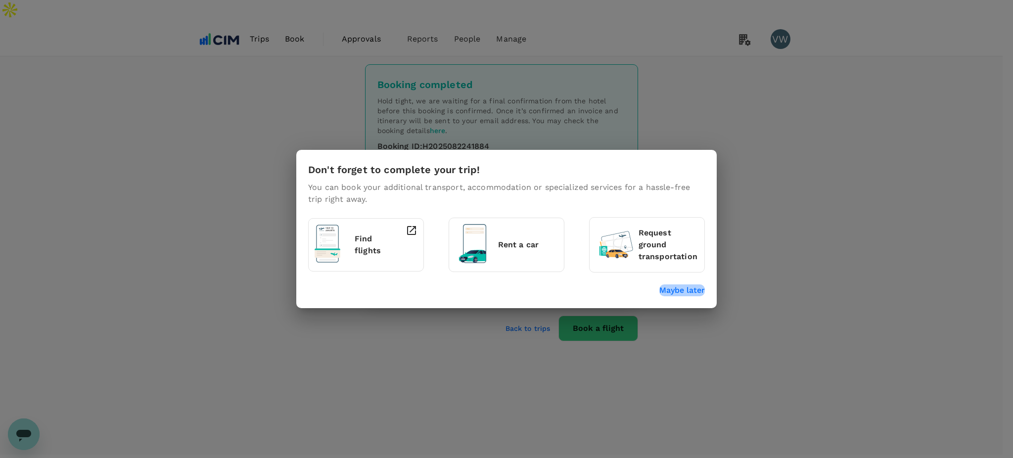
click at [676, 292] on p "Maybe later" at bounding box center [681, 290] width 45 height 12
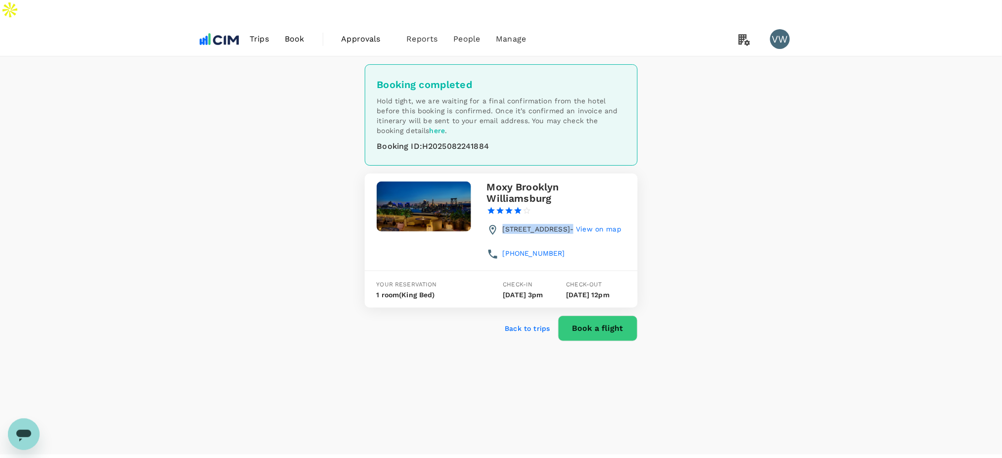
drag, startPoint x: 503, startPoint y: 204, endPoint x: 613, endPoint y: 217, distance: 110.6
click at [613, 225] on span "[STREET_ADDRESS] - View on map" at bounding box center [562, 229] width 119 height 8
copy span "[STREET_ADDRESS]"
click at [294, 33] on span "Book" at bounding box center [295, 39] width 20 height 12
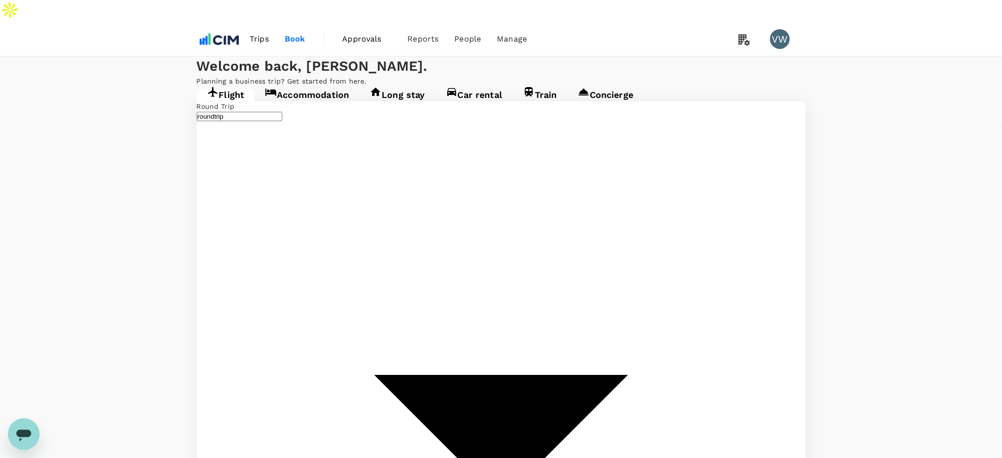
type input "oneway"
type input "London Heathrow (LHR)"
type input "[GEOGRAPHIC_DATA] (DUB)"
type input "London Heathrow (LHR)"
type input "[GEOGRAPHIC_DATA] (DUB)"
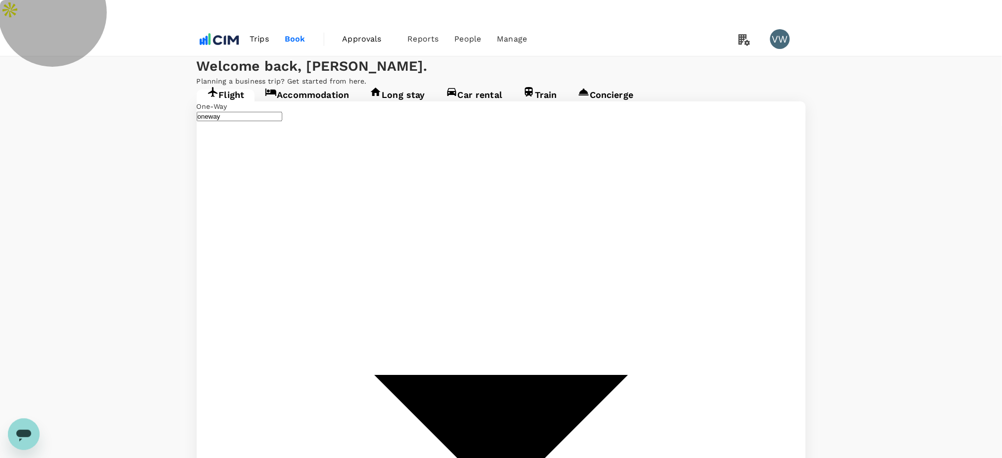
click at [309, 107] on link "Accommodation" at bounding box center [307, 99] width 105 height 18
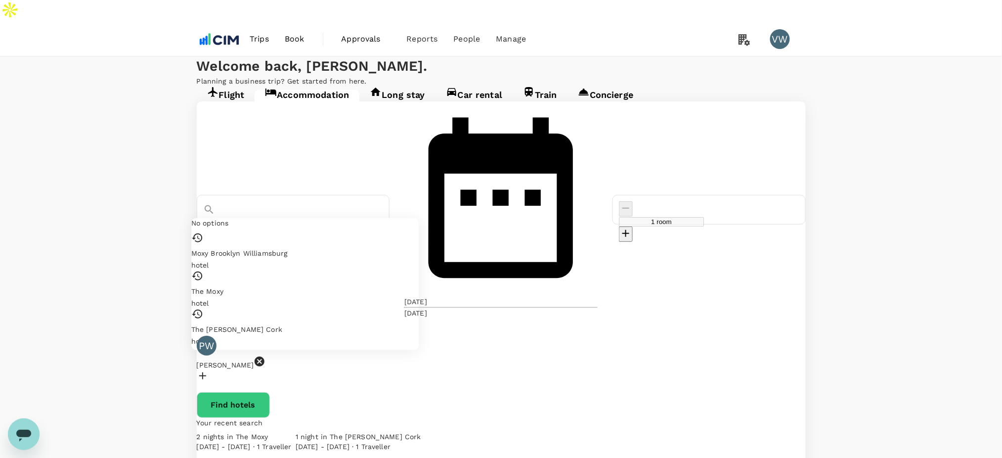
drag, startPoint x: 393, startPoint y: 163, endPoint x: 274, endPoint y: 157, distance: 118.3
click at [236, 158] on div "Moxy Brooklyn [GEOGRAPHIC_DATA] No options Moxy [GEOGRAPHIC_DATA] [GEOGRAPHIC_D…" at bounding box center [501, 209] width 624 height 217
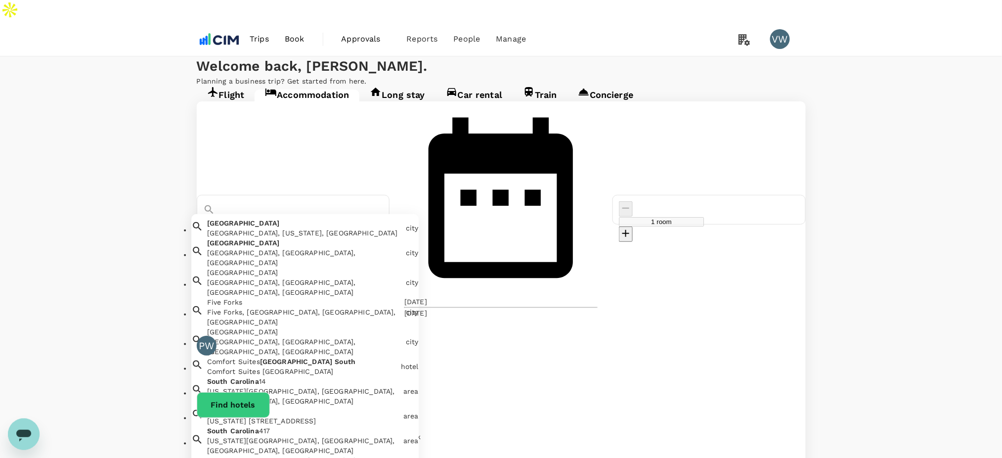
click at [310, 228] on div "[GEOGRAPHIC_DATA], [US_STATE], [GEOGRAPHIC_DATA]" at bounding box center [304, 233] width 195 height 10
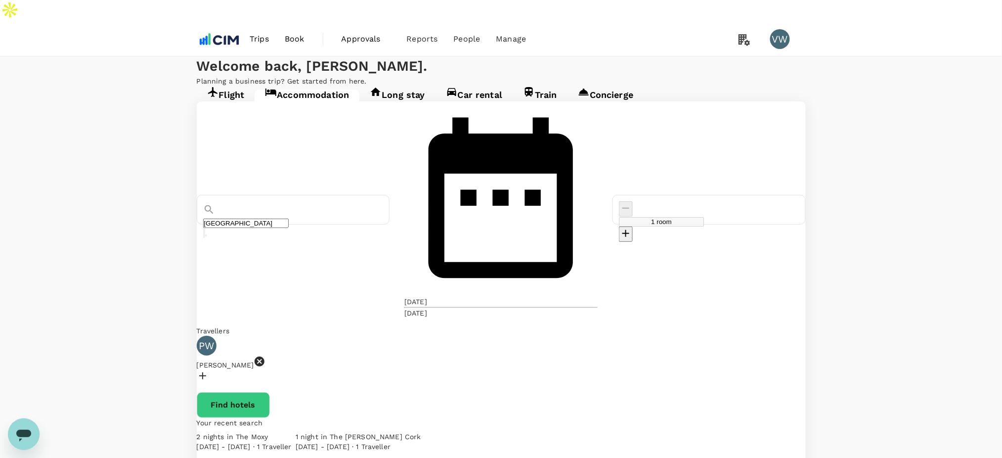
type input "[GEOGRAPHIC_DATA]"
click at [427, 297] on div "[DATE]" at bounding box center [416, 302] width 23 height 10
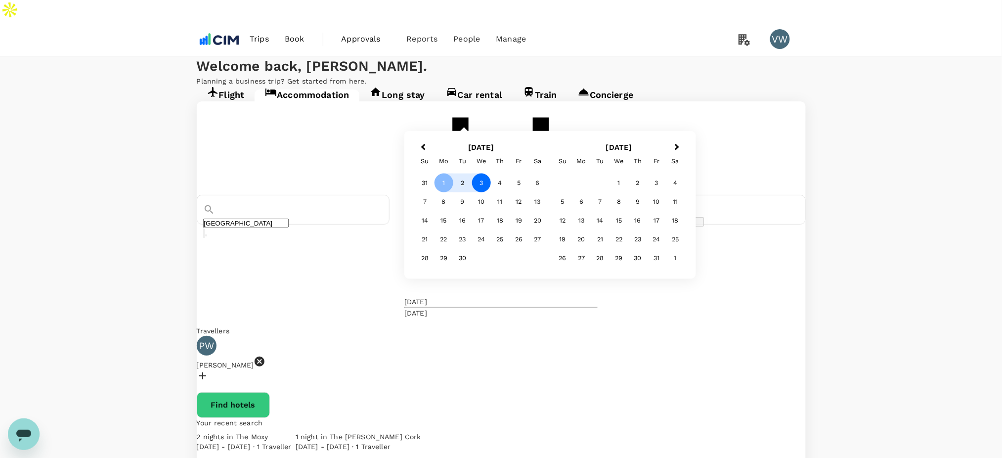
click at [491, 192] on div "3" at bounding box center [481, 183] width 19 height 19
click at [529, 192] on div "5" at bounding box center [519, 183] width 19 height 19
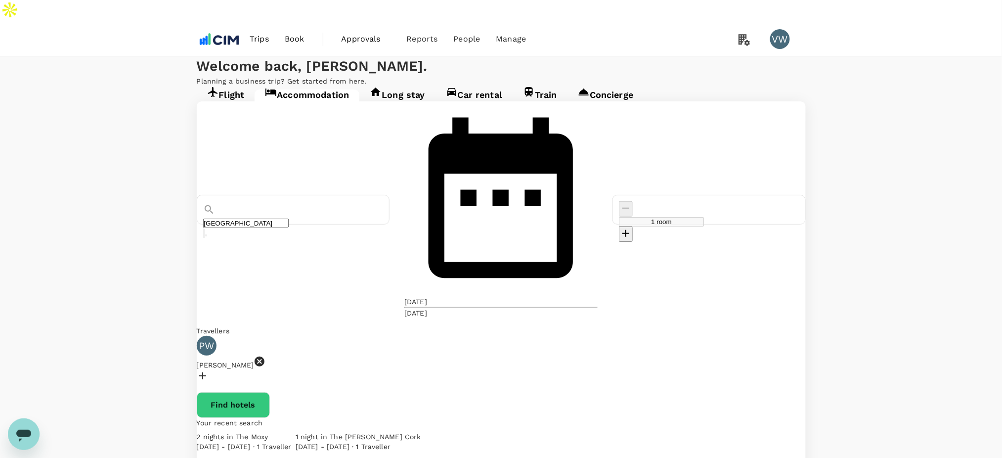
click at [270, 392] on button "Find hotels" at bounding box center [233, 405] width 73 height 26
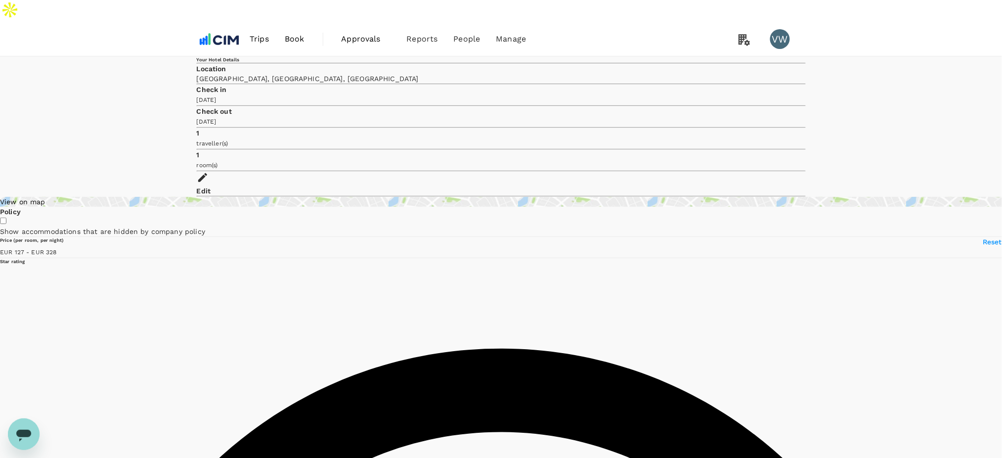
type input "328.26"
type input "50.26"
type input "328.26"
